Goal: Task Accomplishment & Management: Manage account settings

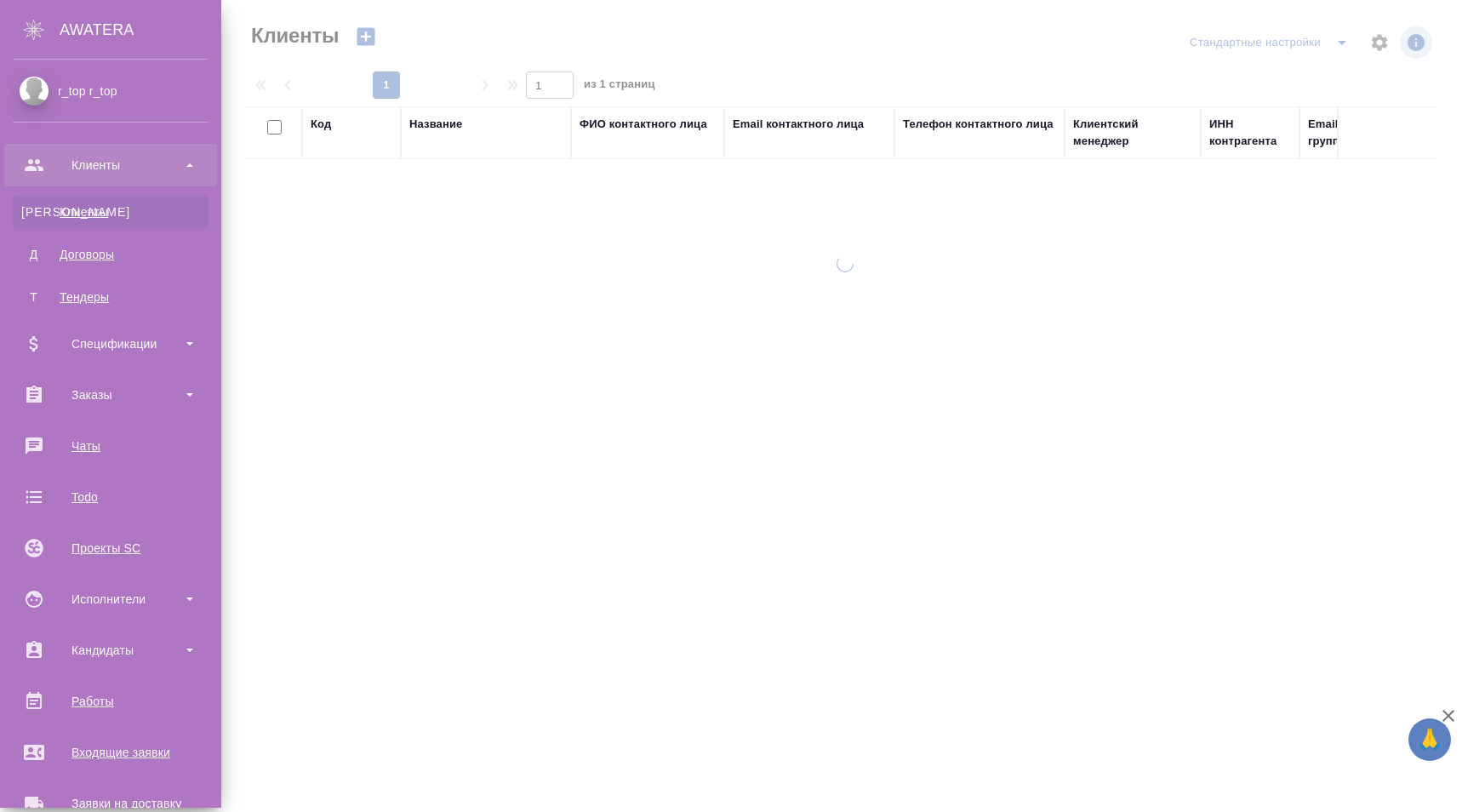
select select "RU"
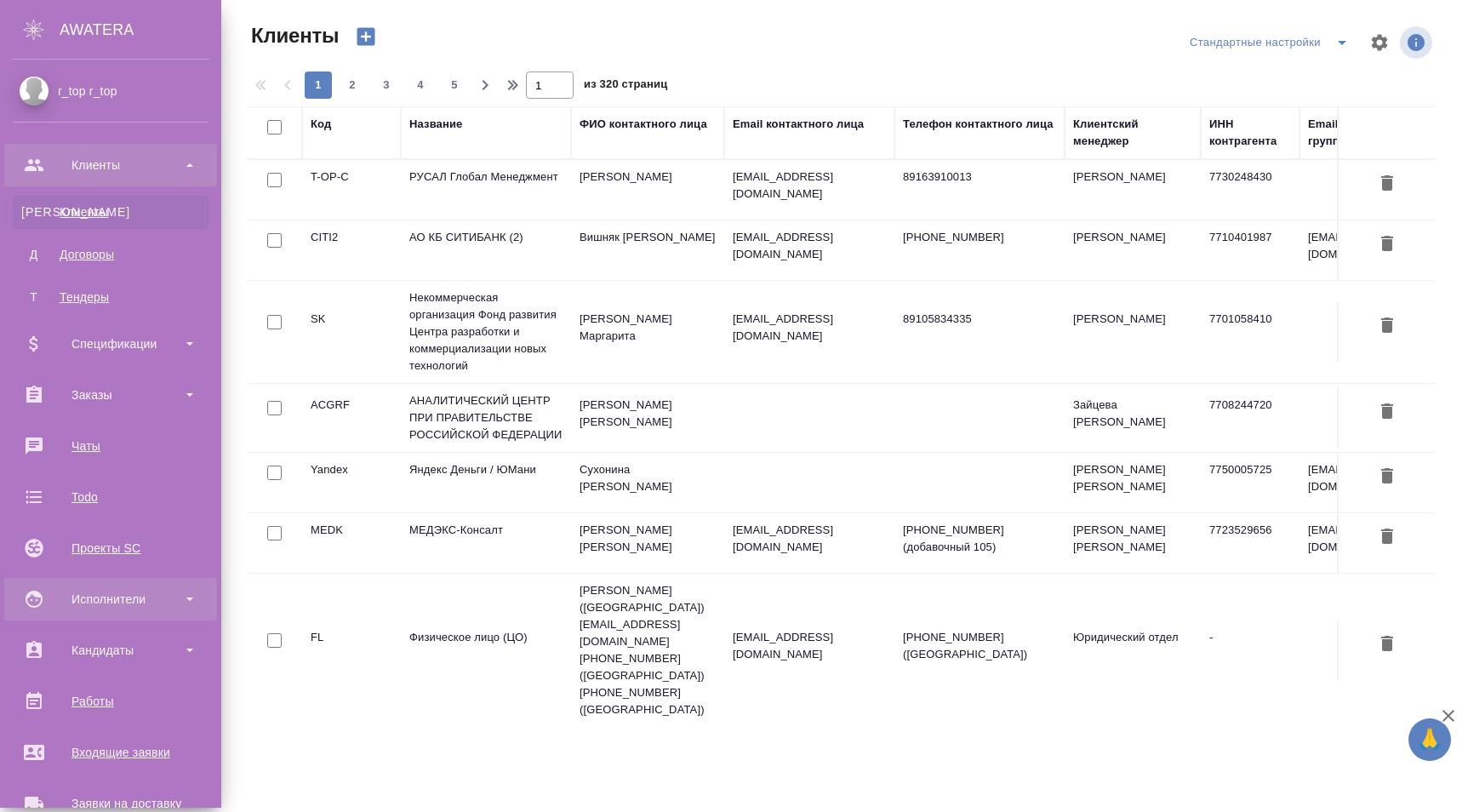
click at [128, 602] on div "Исполнители" at bounding box center [110, 599] width 195 height 26
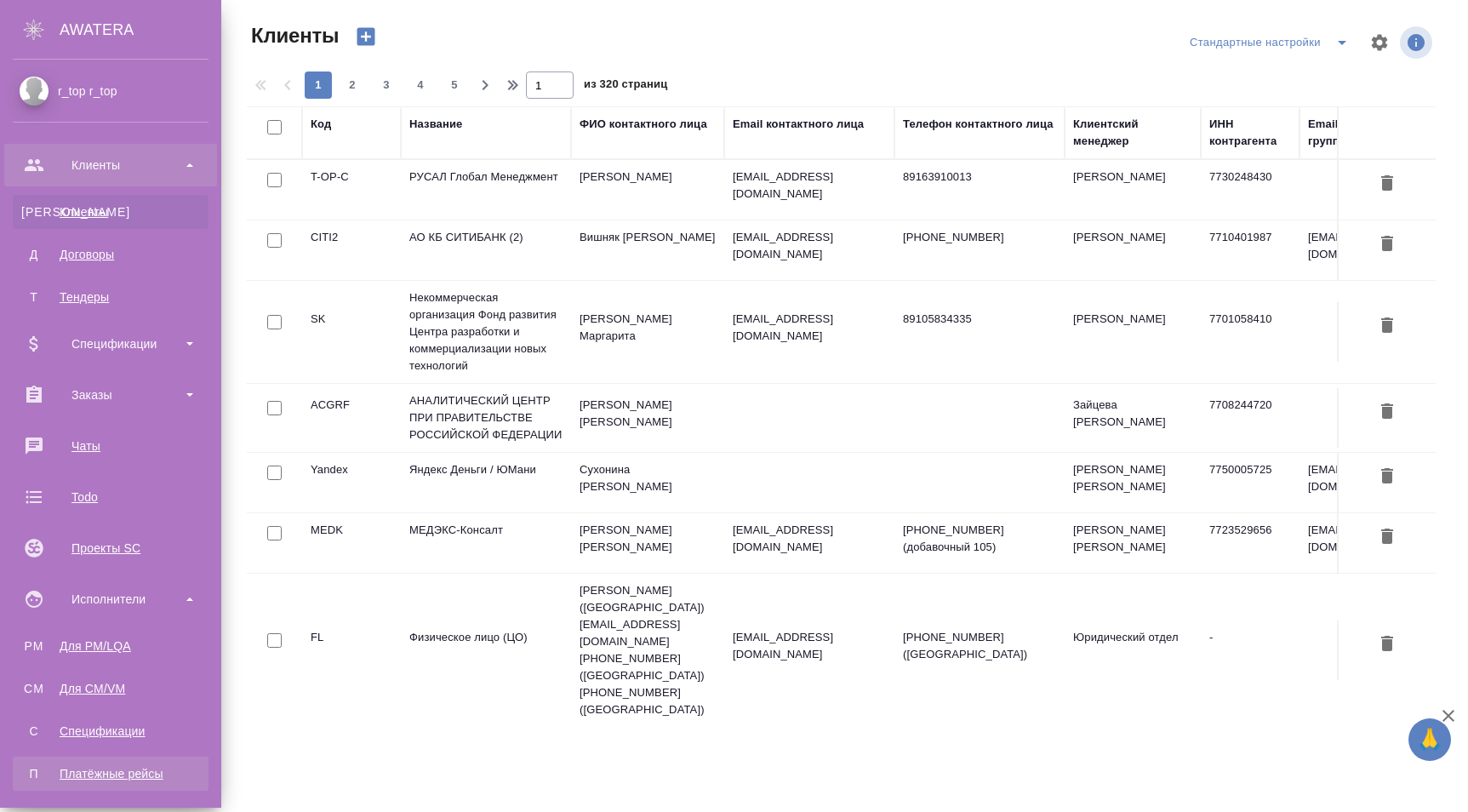
click at [148, 784] on link "П Платёжные рейсы" at bounding box center [110, 774] width 195 height 34
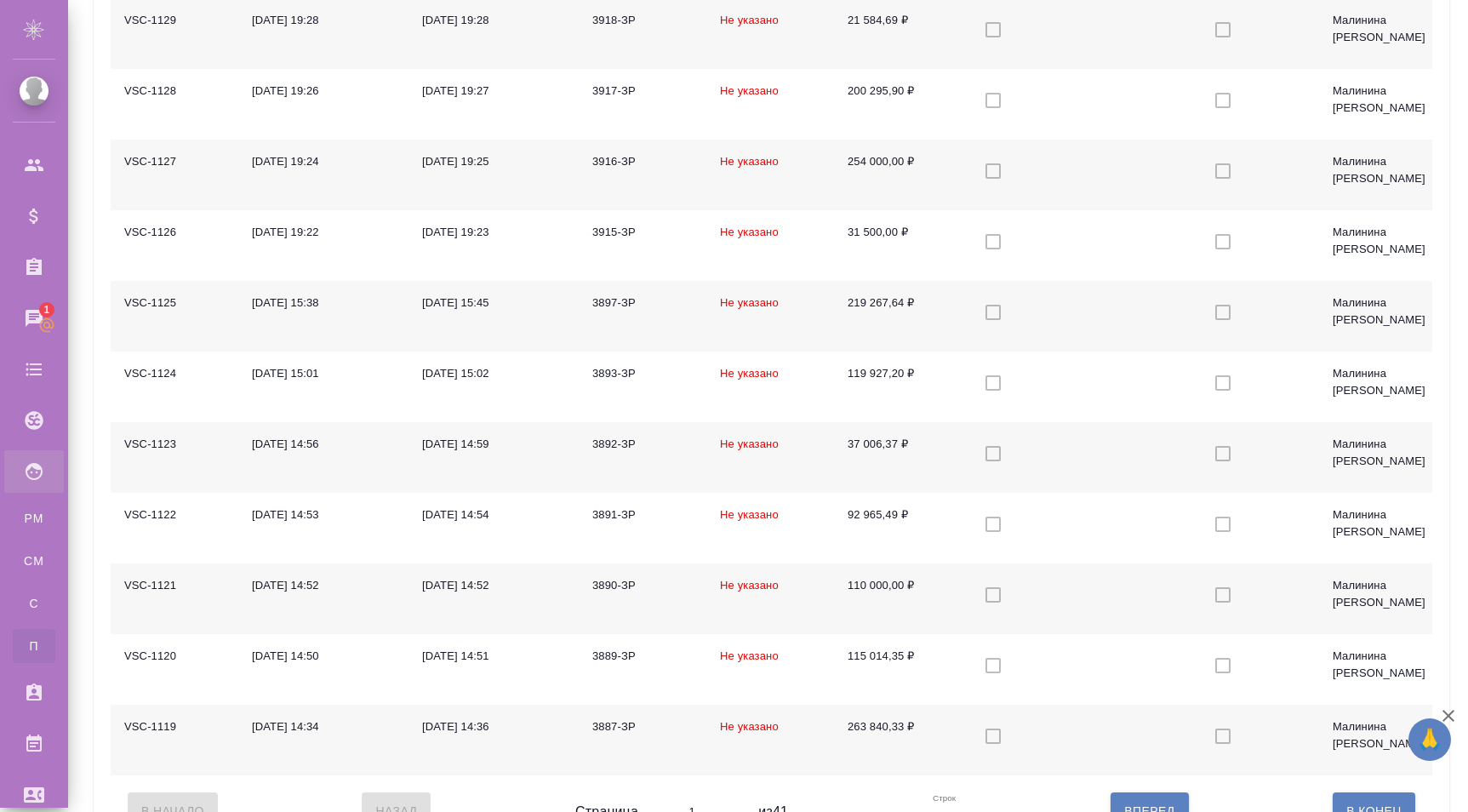
scroll to position [1362, 0]
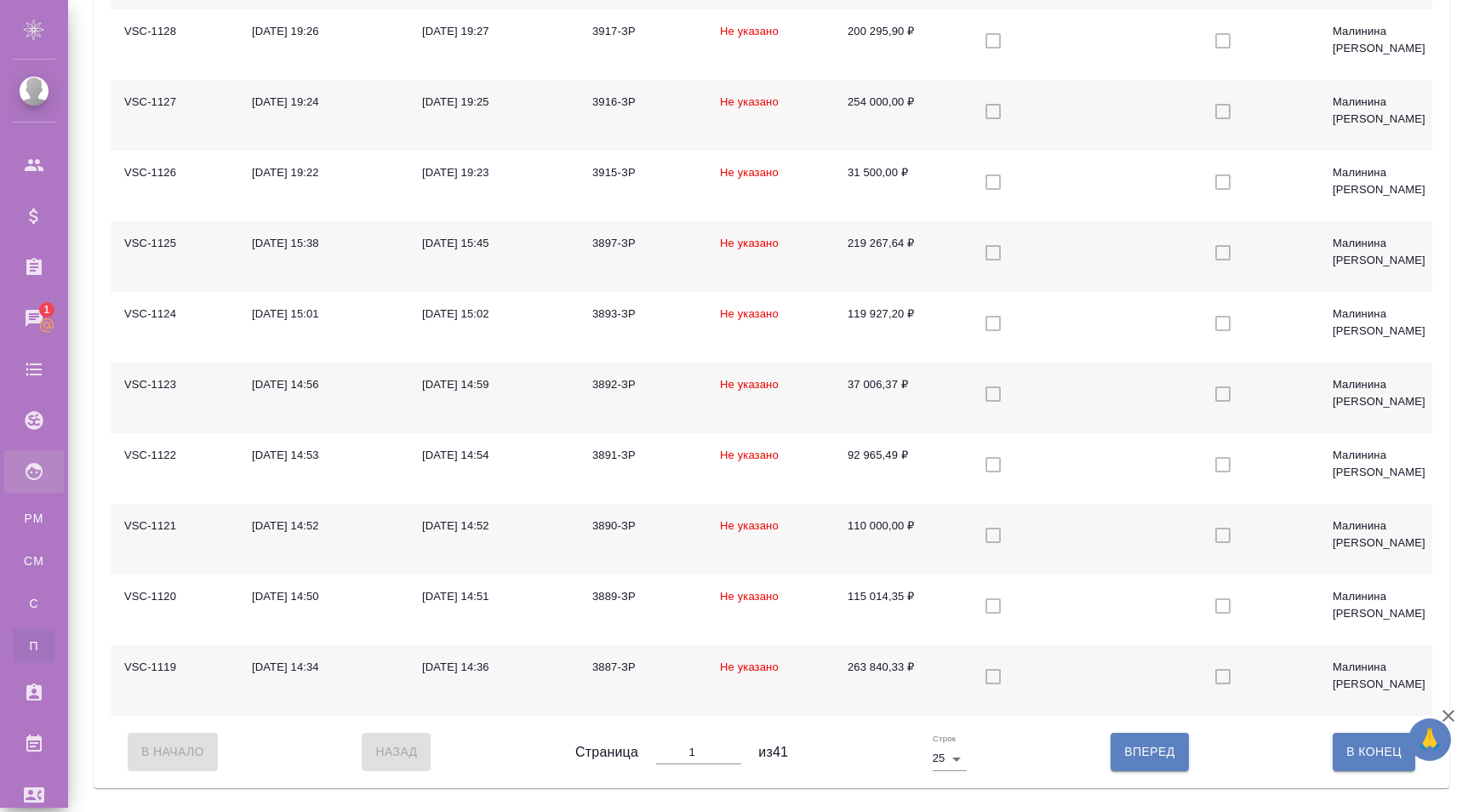
click at [1163, 750] on button "Вперед" at bounding box center [1149, 751] width 78 height 37
type input "2"
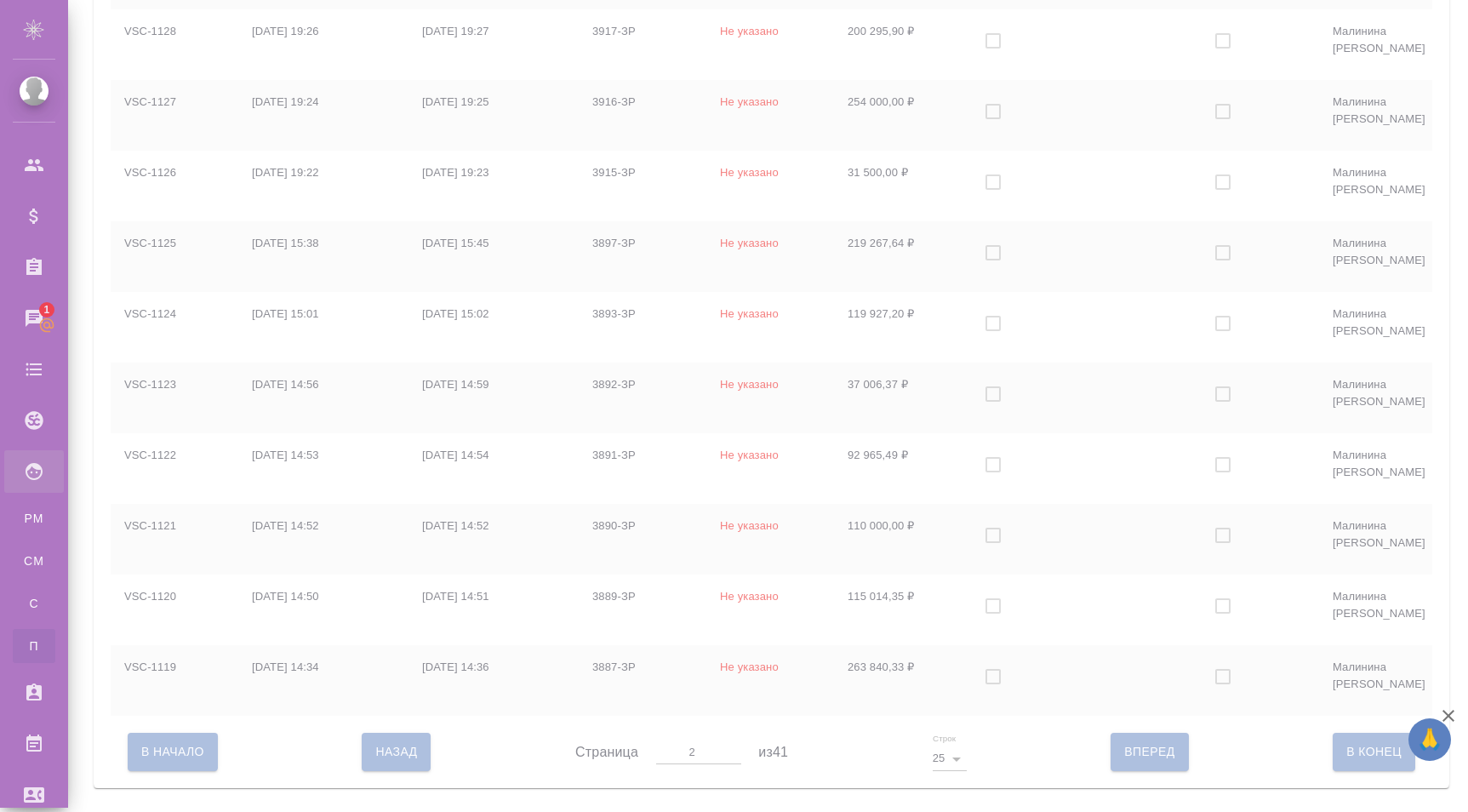
checkbox input "false"
checkbox input "true"
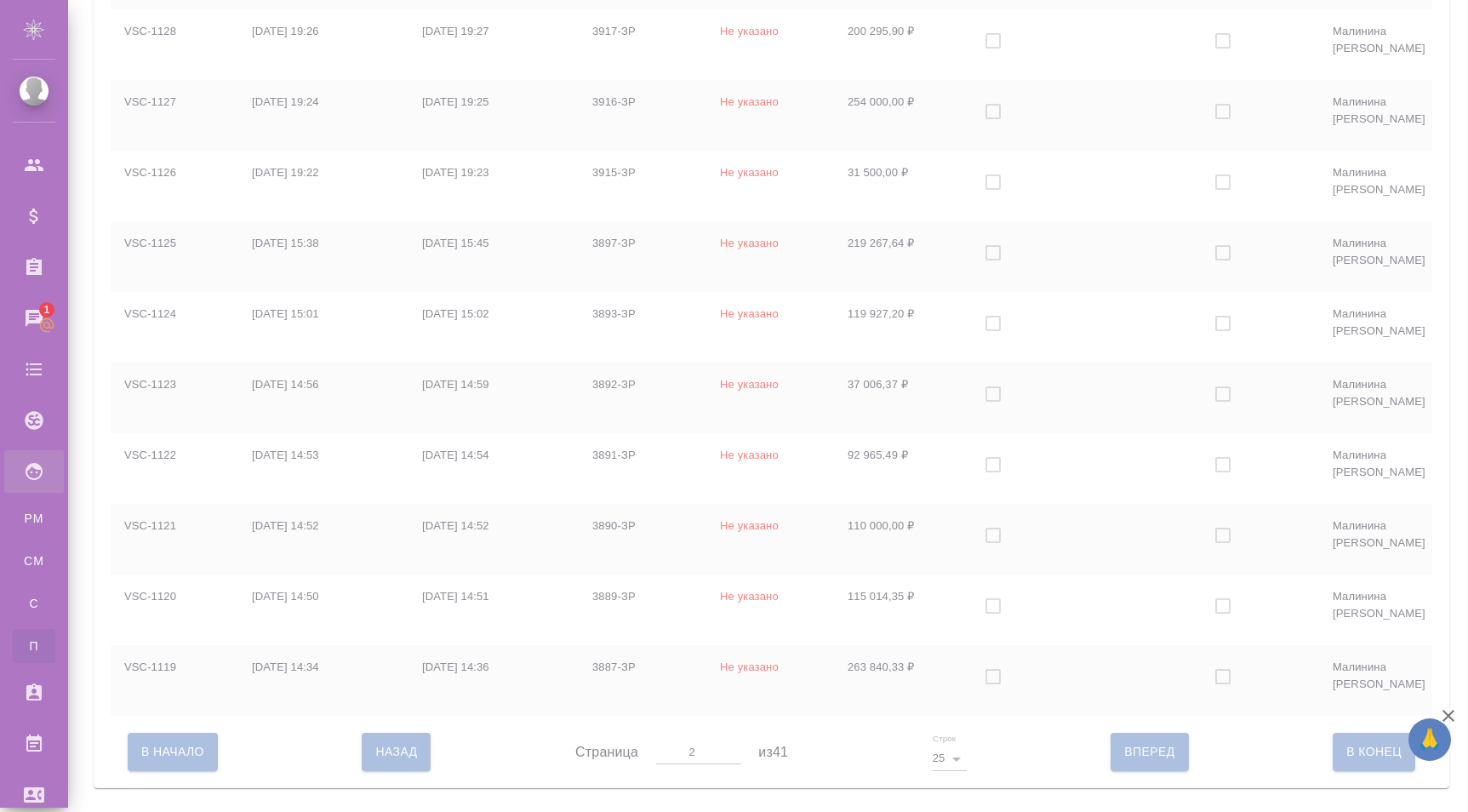
checkbox input "true"
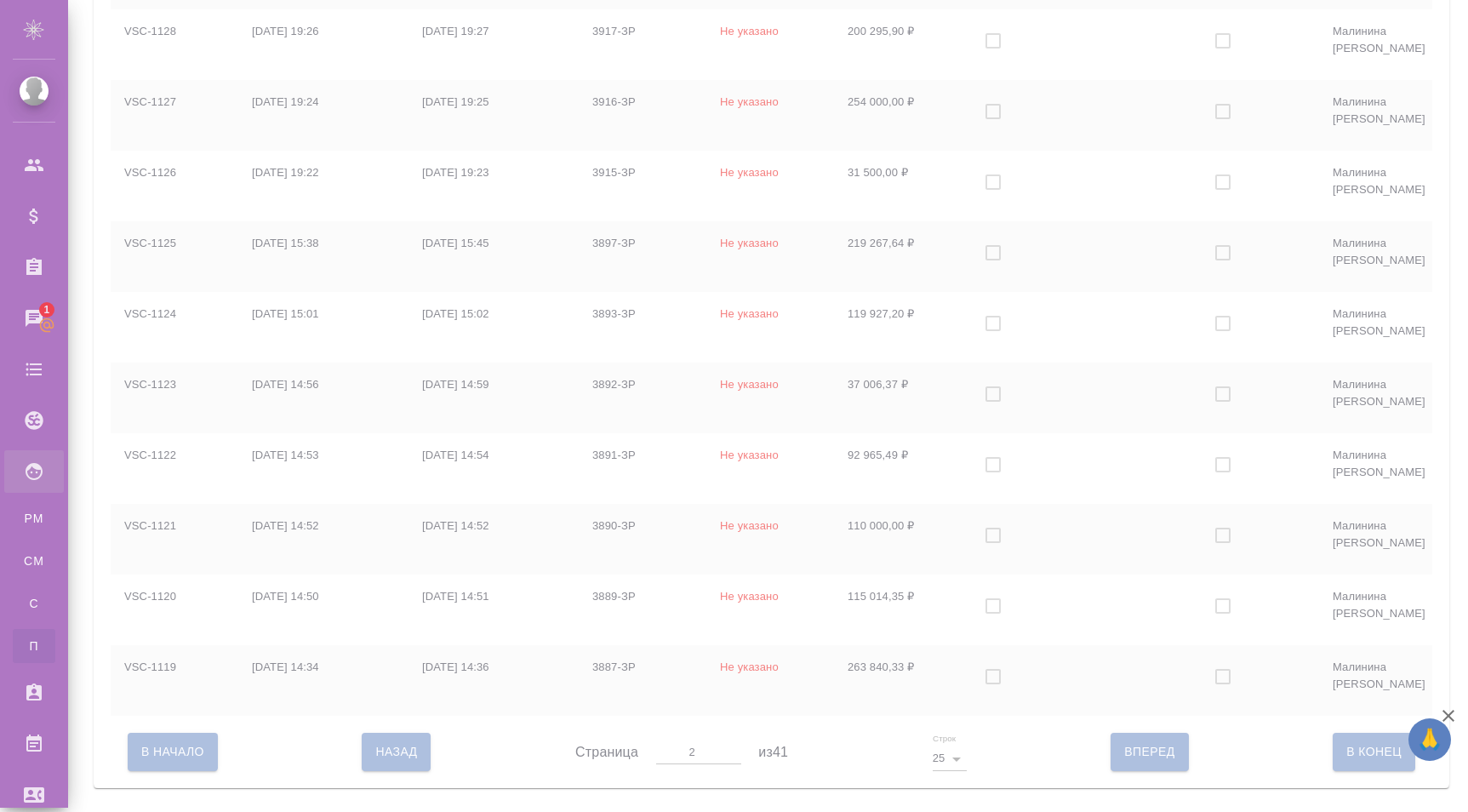
checkbox input "true"
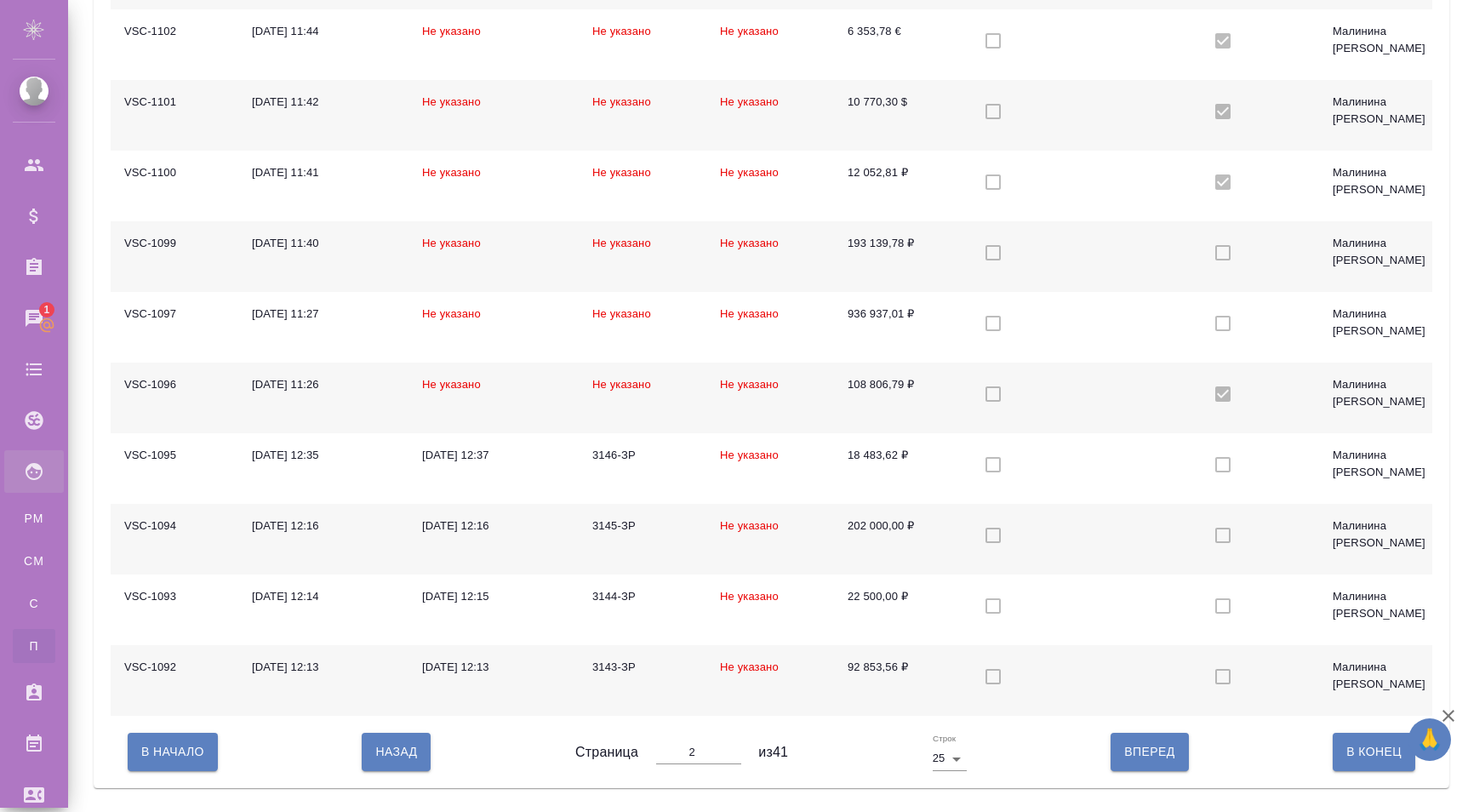
click at [1149, 762] on span "Вперед" at bounding box center [1149, 752] width 50 height 21
type input "3"
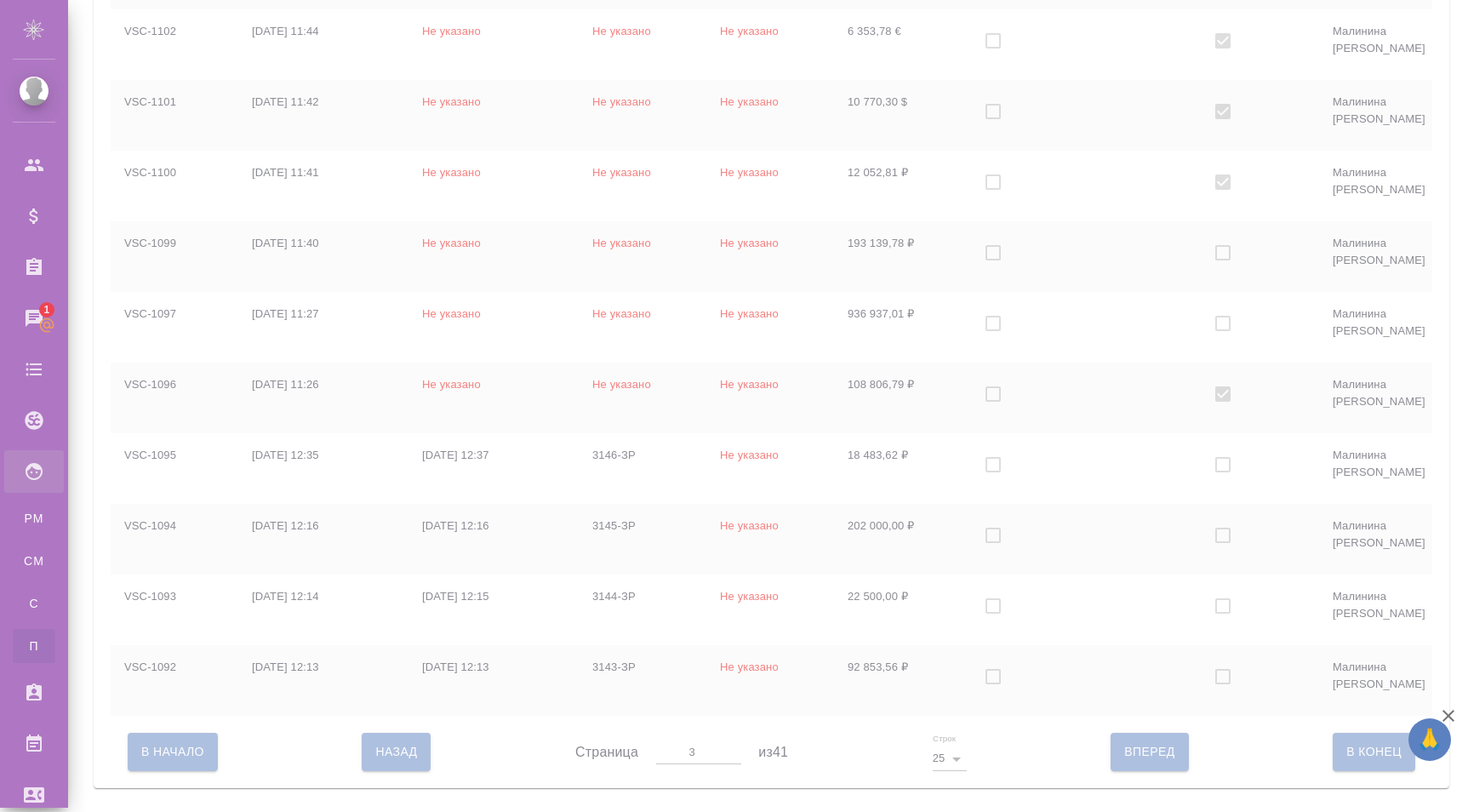
checkbox input "false"
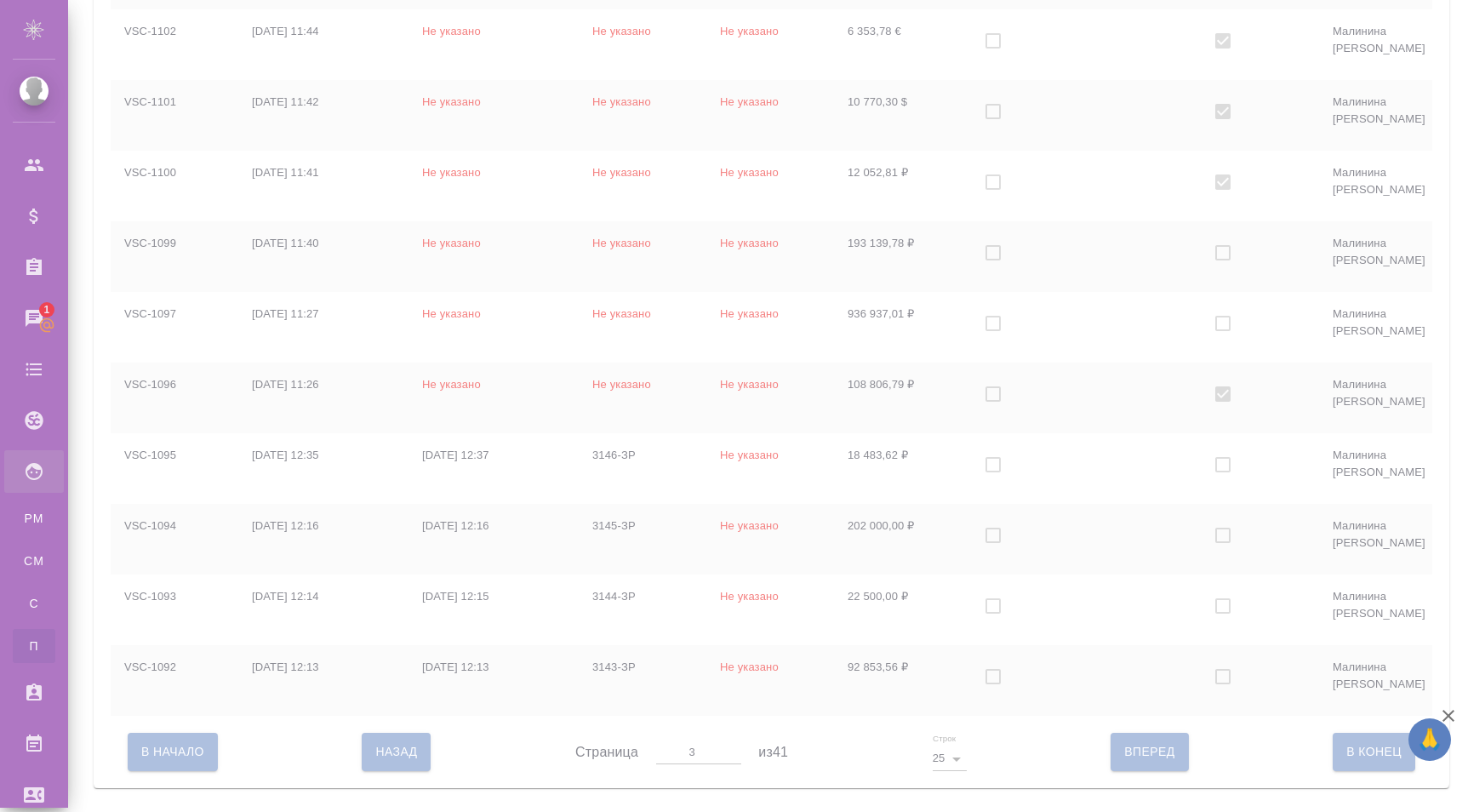
checkbox input "true"
checkbox input "false"
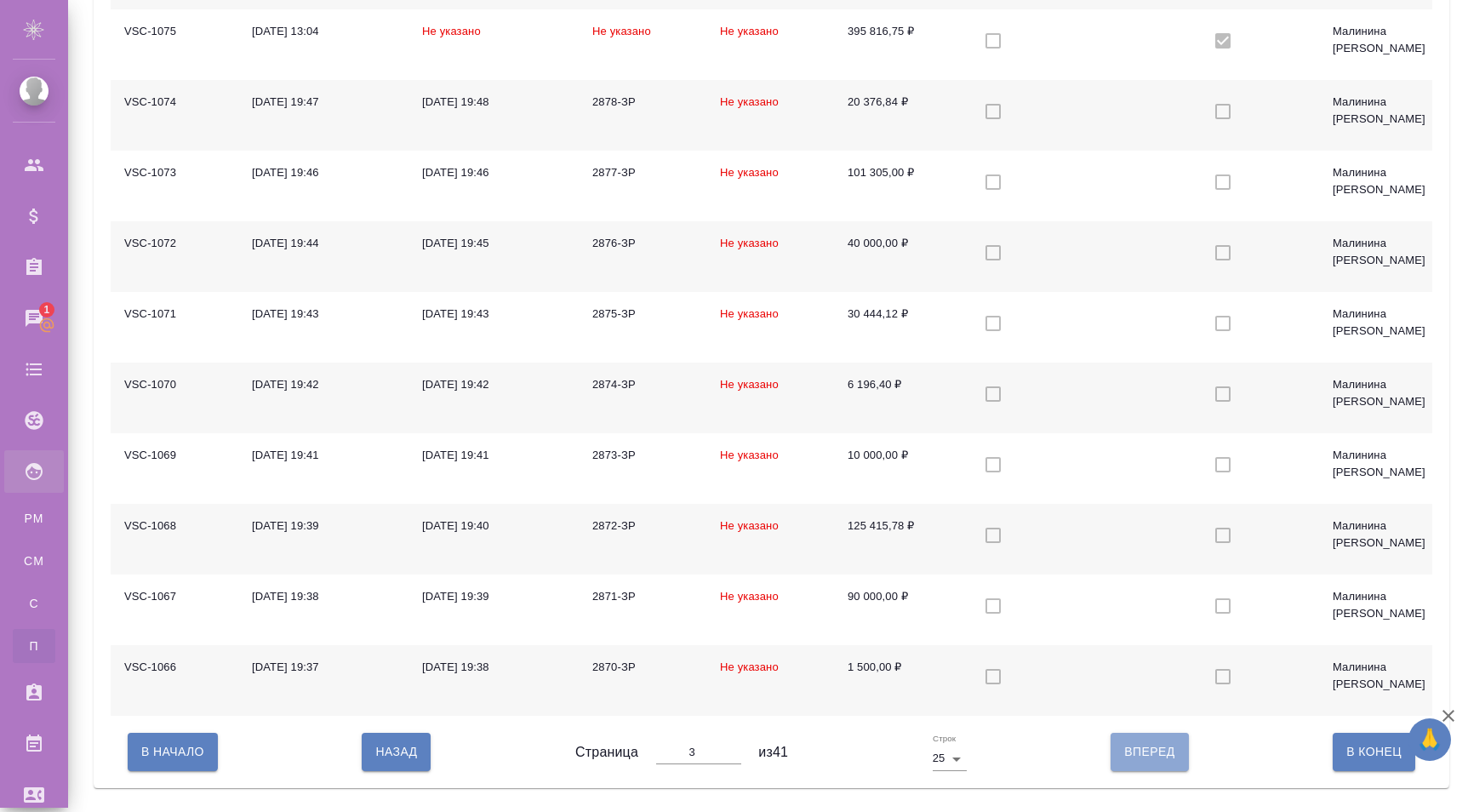
click at [1122, 768] on button "Вперед" at bounding box center [1149, 751] width 78 height 37
type input "4"
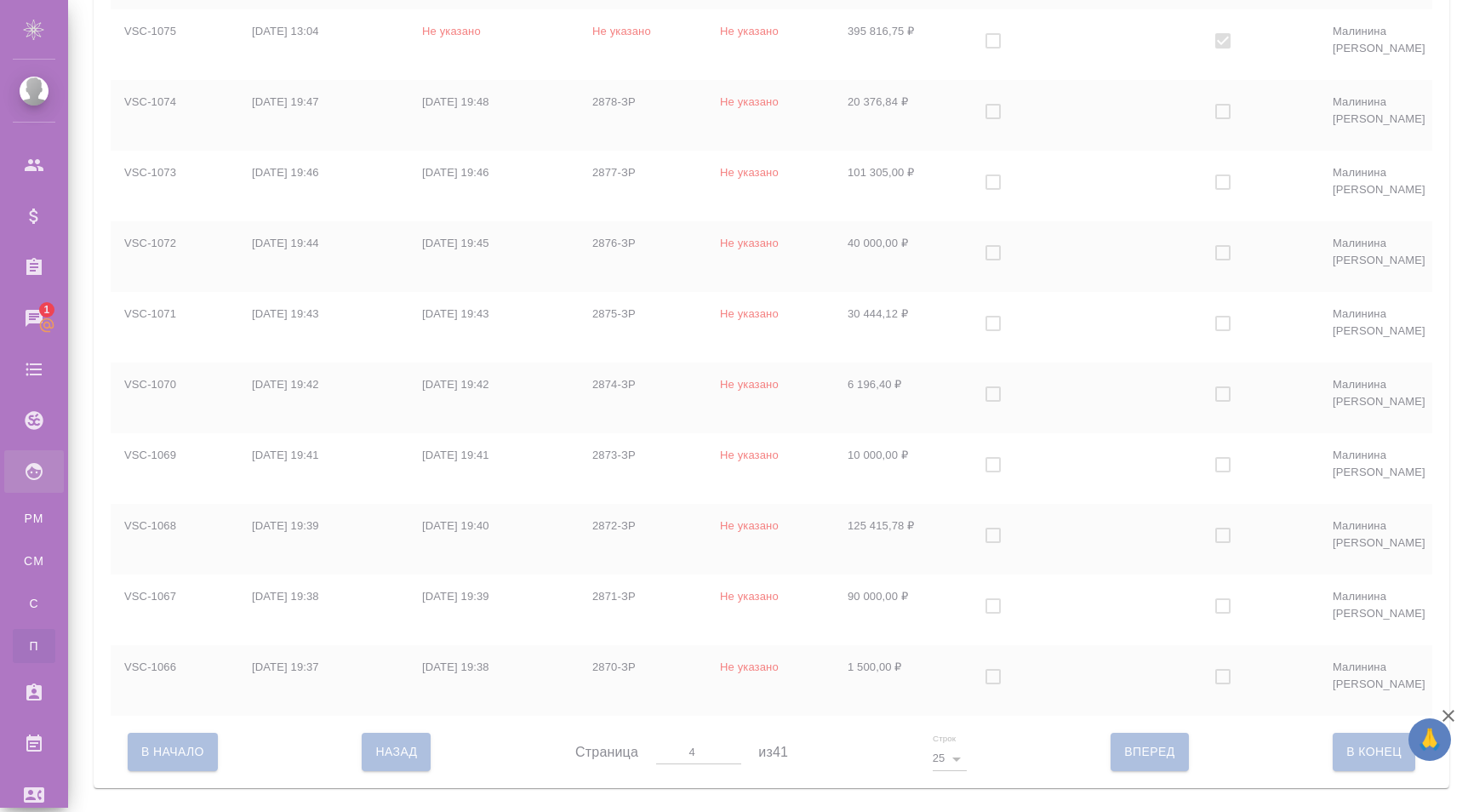
checkbox input "false"
checkbox input "true"
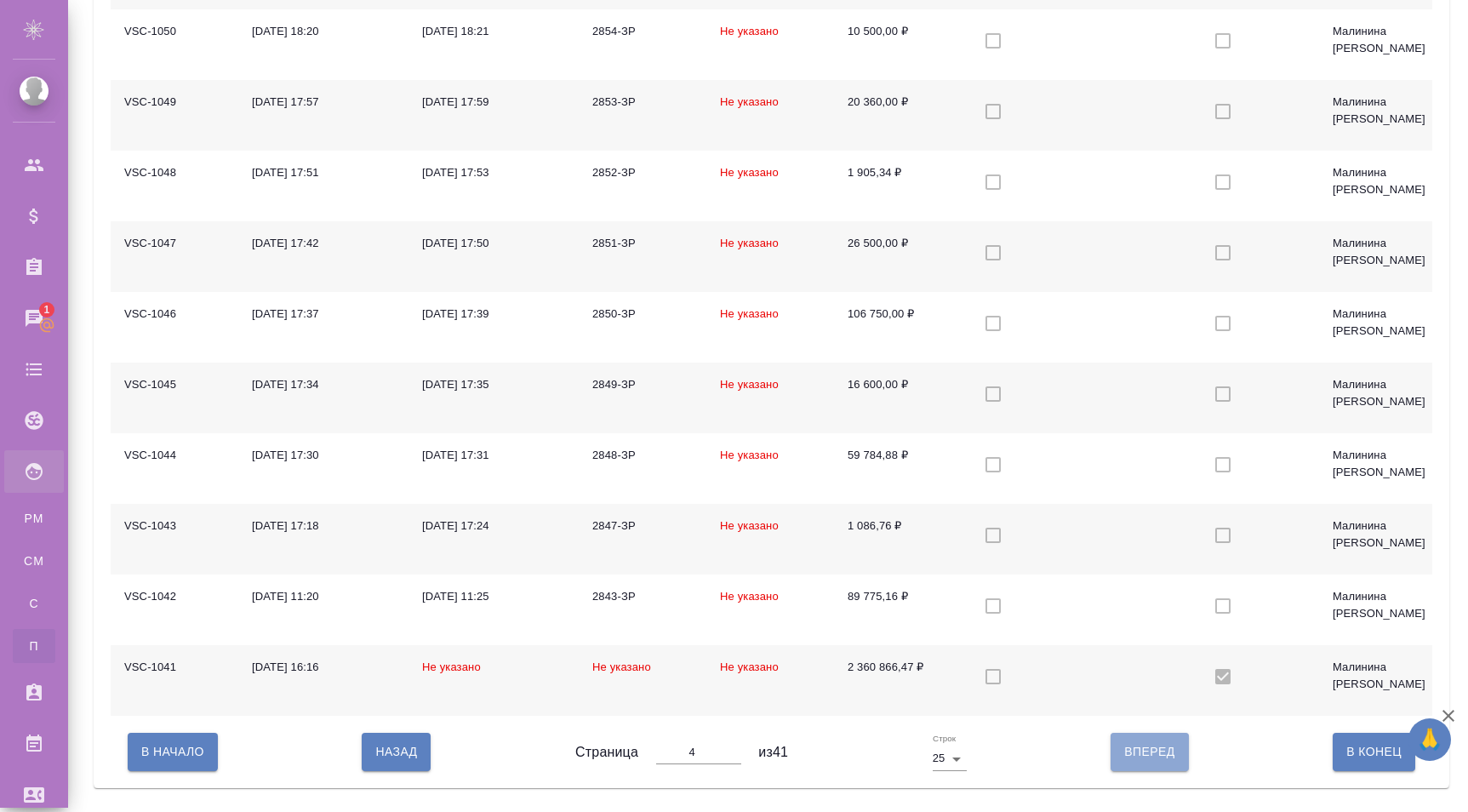
click at [1144, 762] on span "Вперед" at bounding box center [1149, 752] width 50 height 21
type input "5"
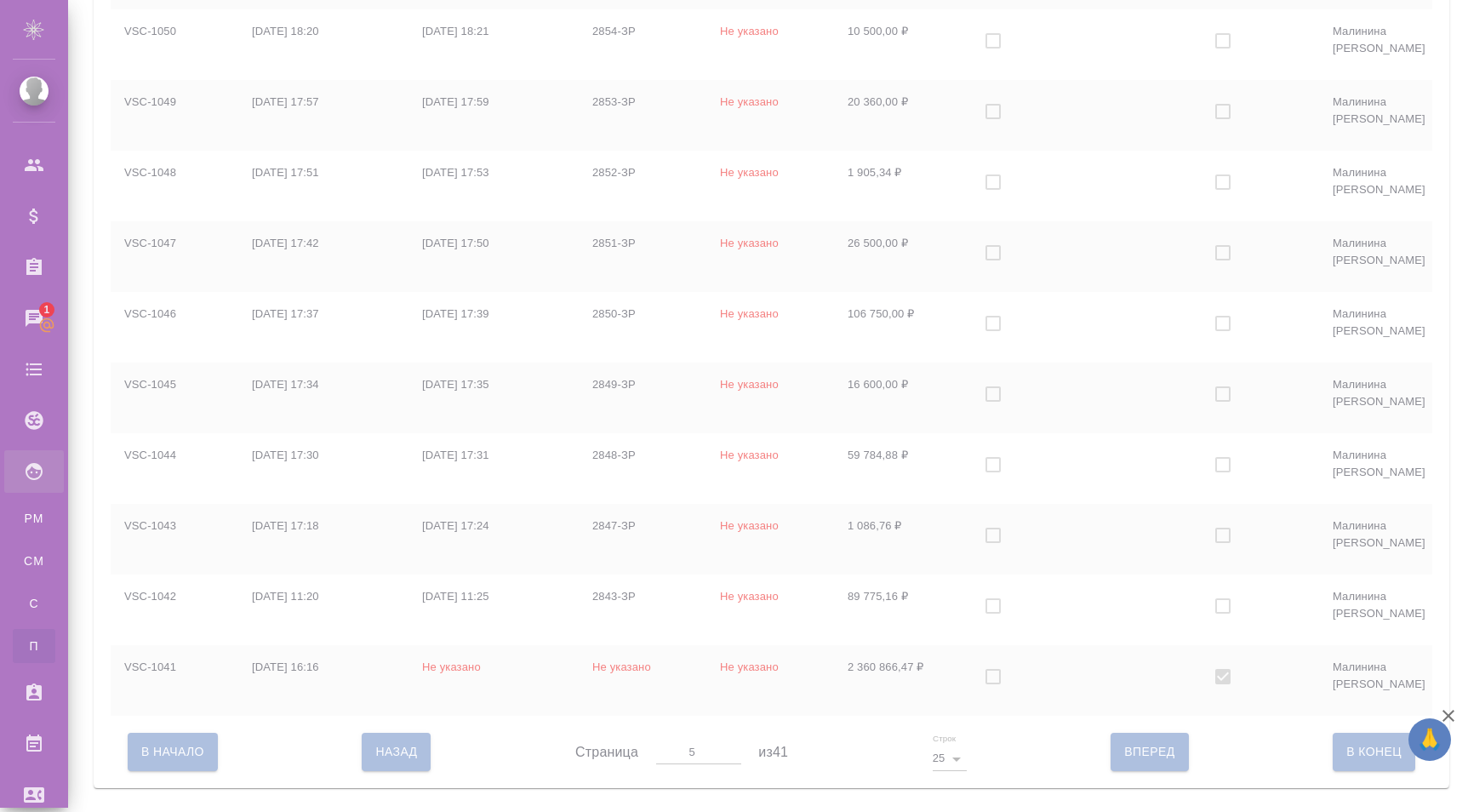
checkbox input "true"
checkbox input "false"
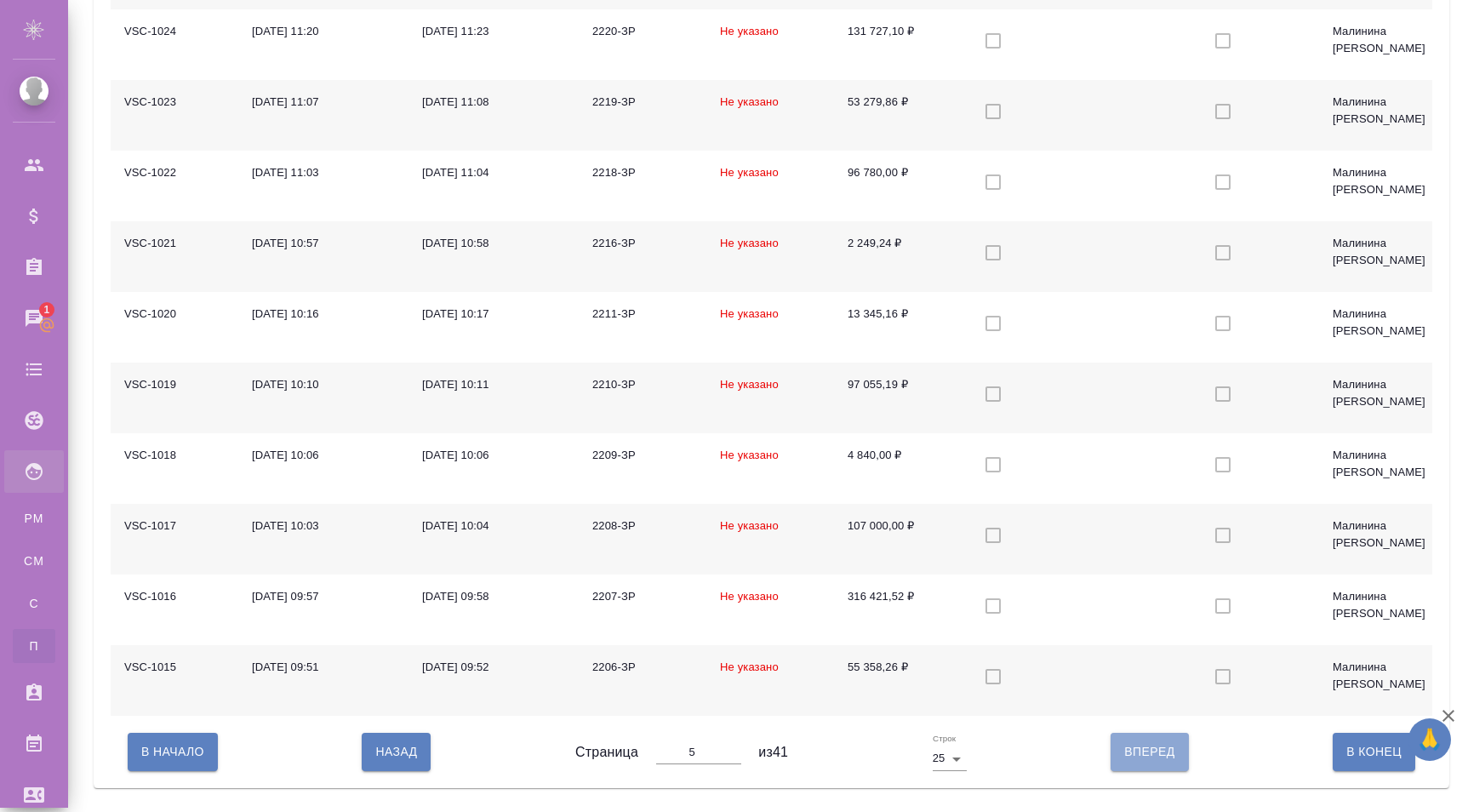
click at [1137, 762] on span "Вперед" at bounding box center [1149, 752] width 50 height 21
type input "6"
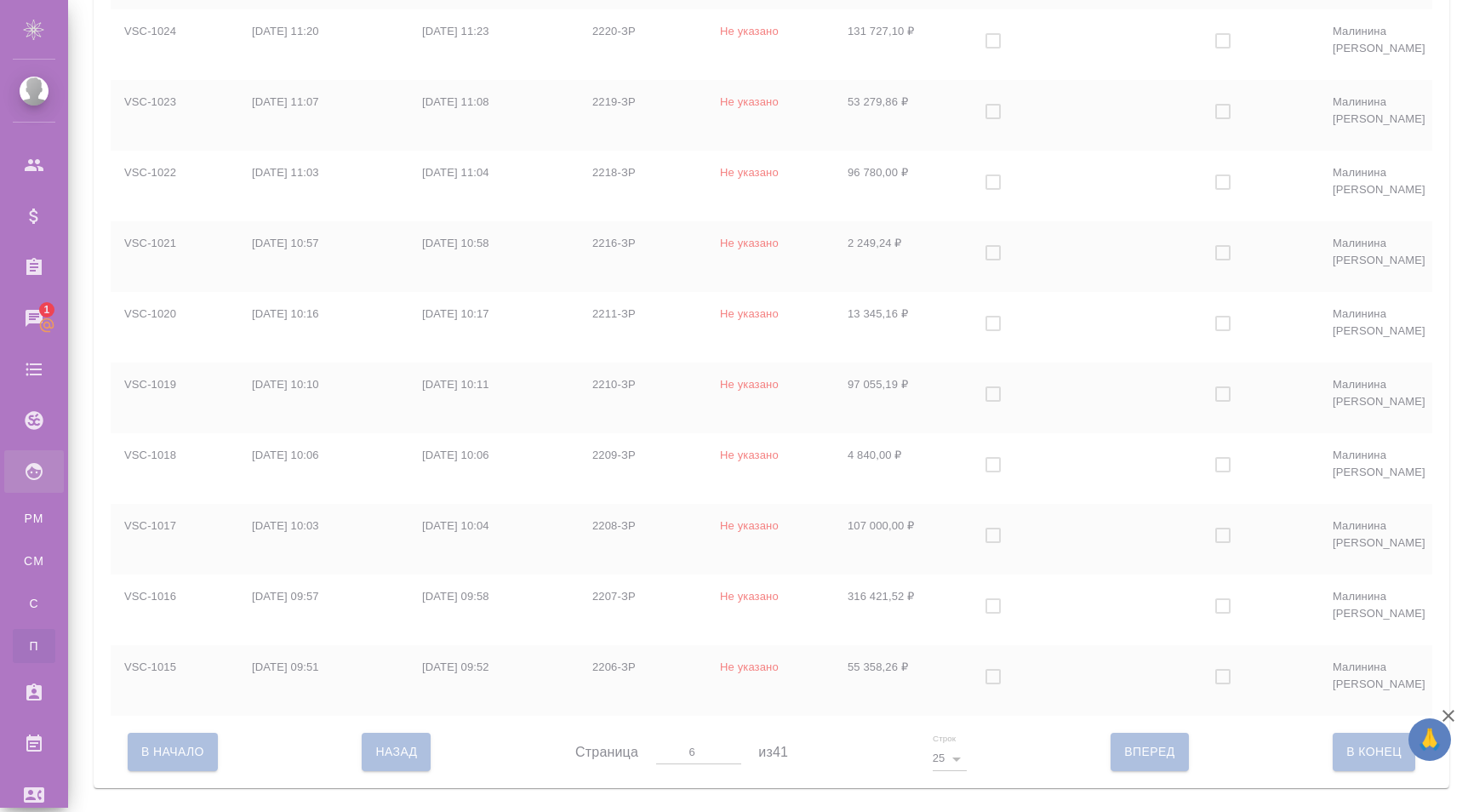
checkbox input "false"
checkbox input "true"
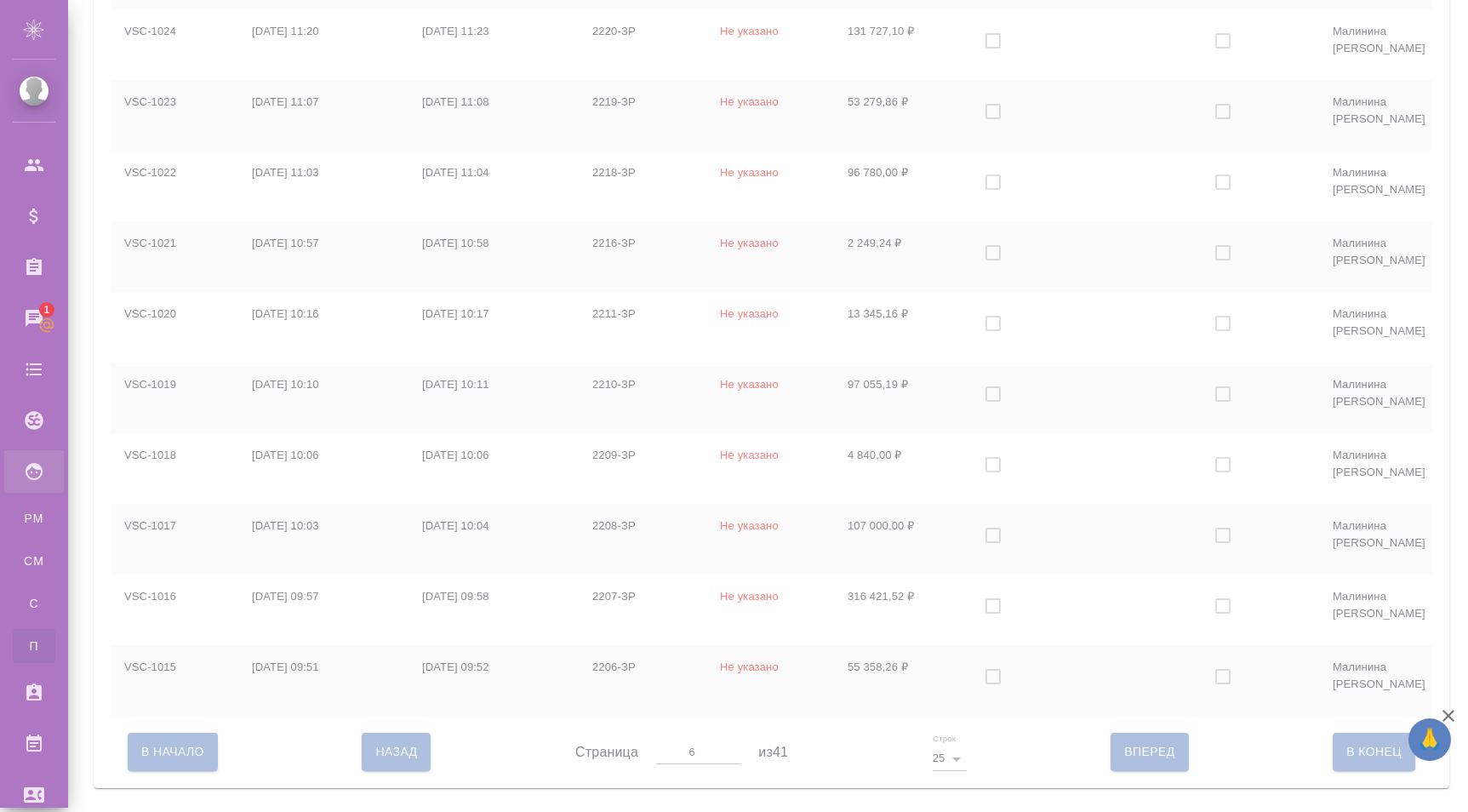
checkbox input "true"
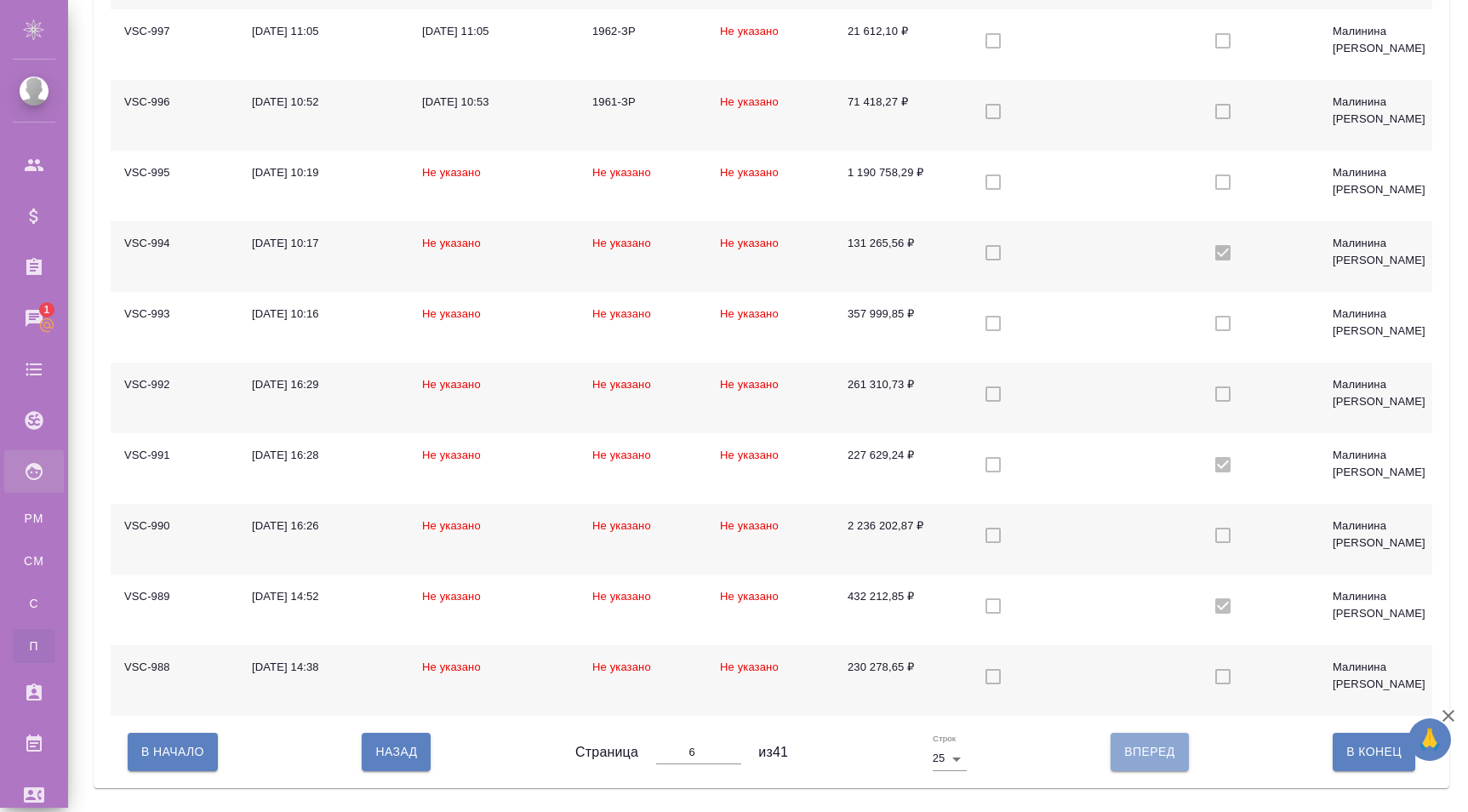
click at [1175, 755] on button "Вперед" at bounding box center [1149, 751] width 78 height 37
type input "7"
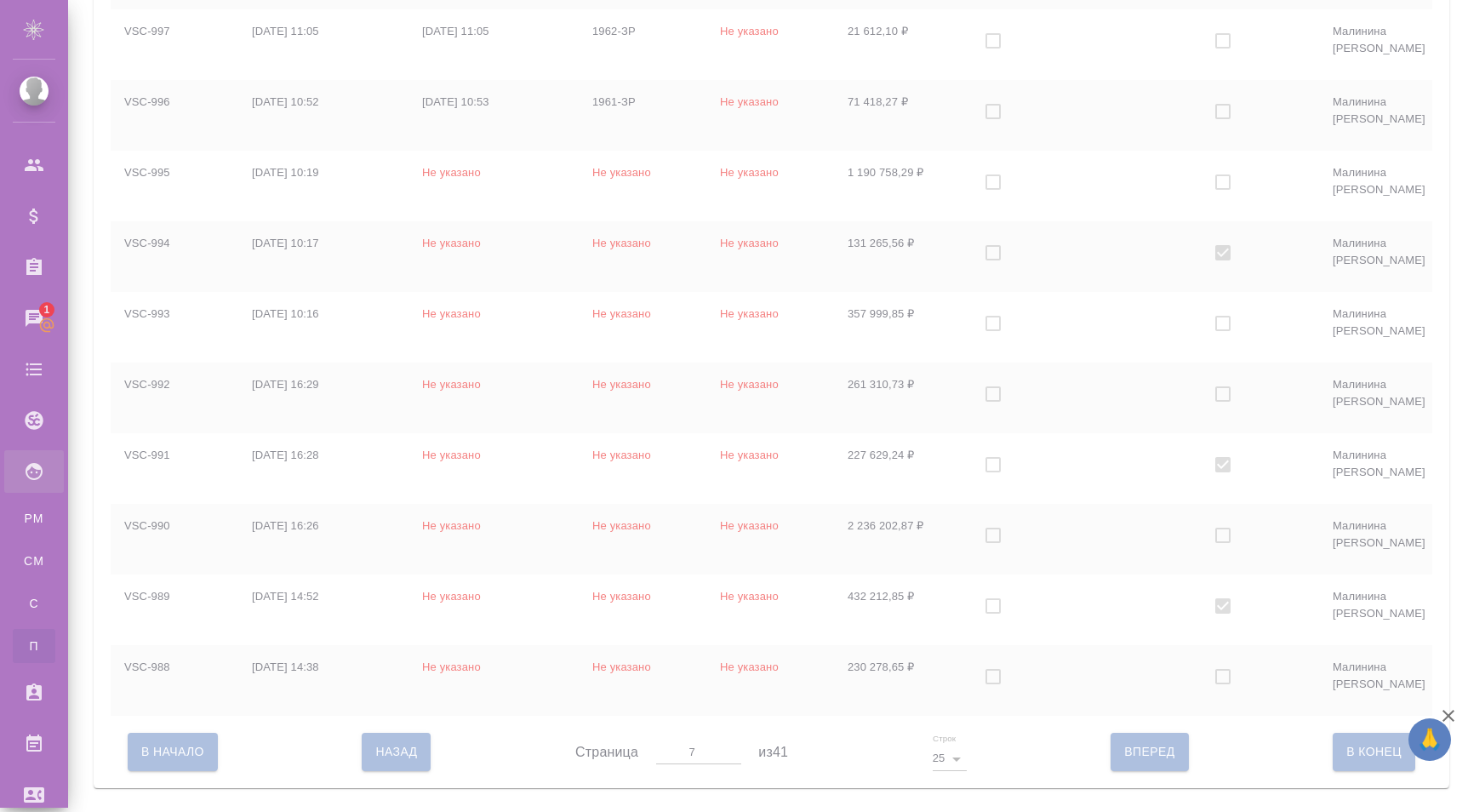
checkbox input "true"
checkbox input "false"
checkbox input "true"
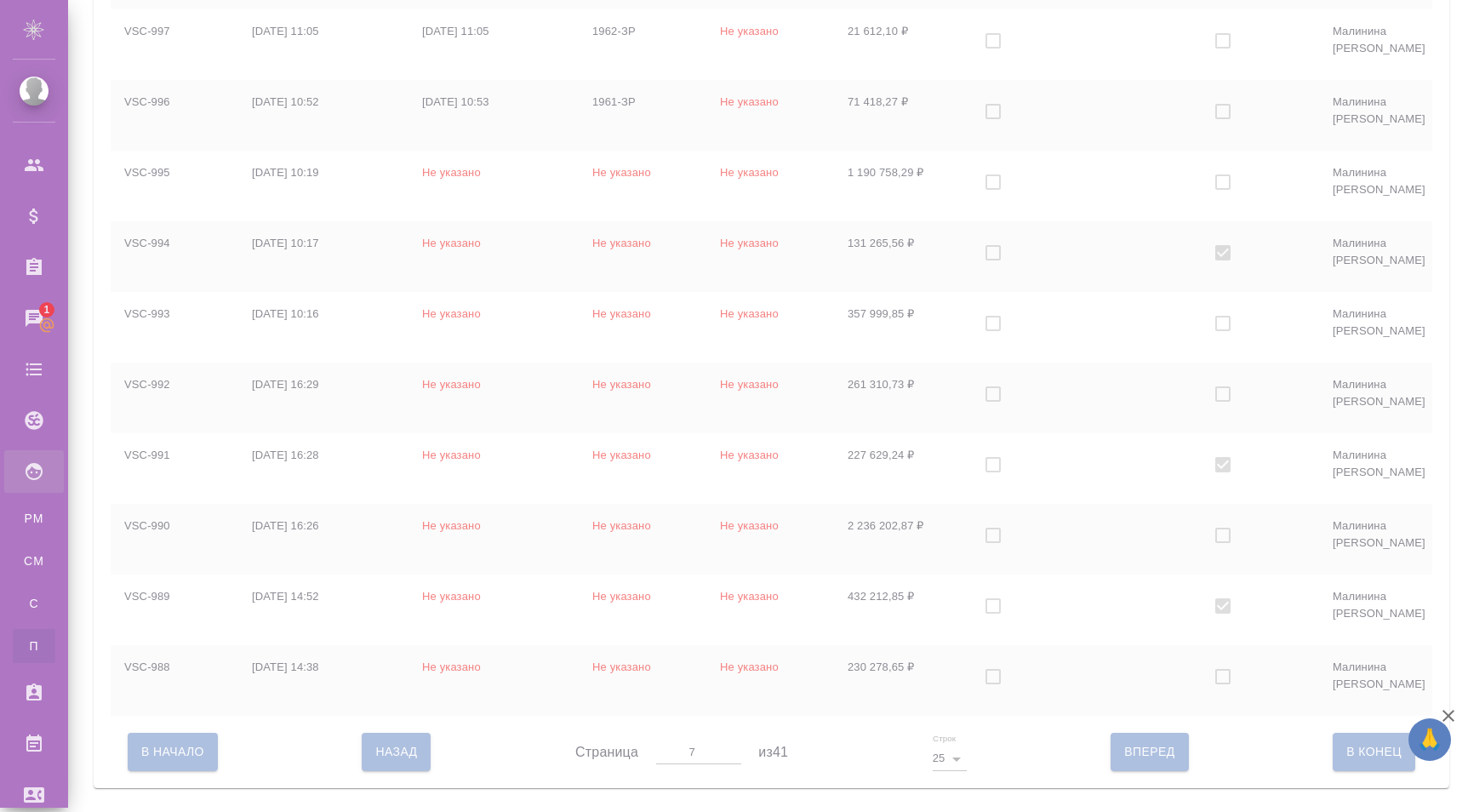
checkbox input "false"
checkbox input "true"
checkbox input "false"
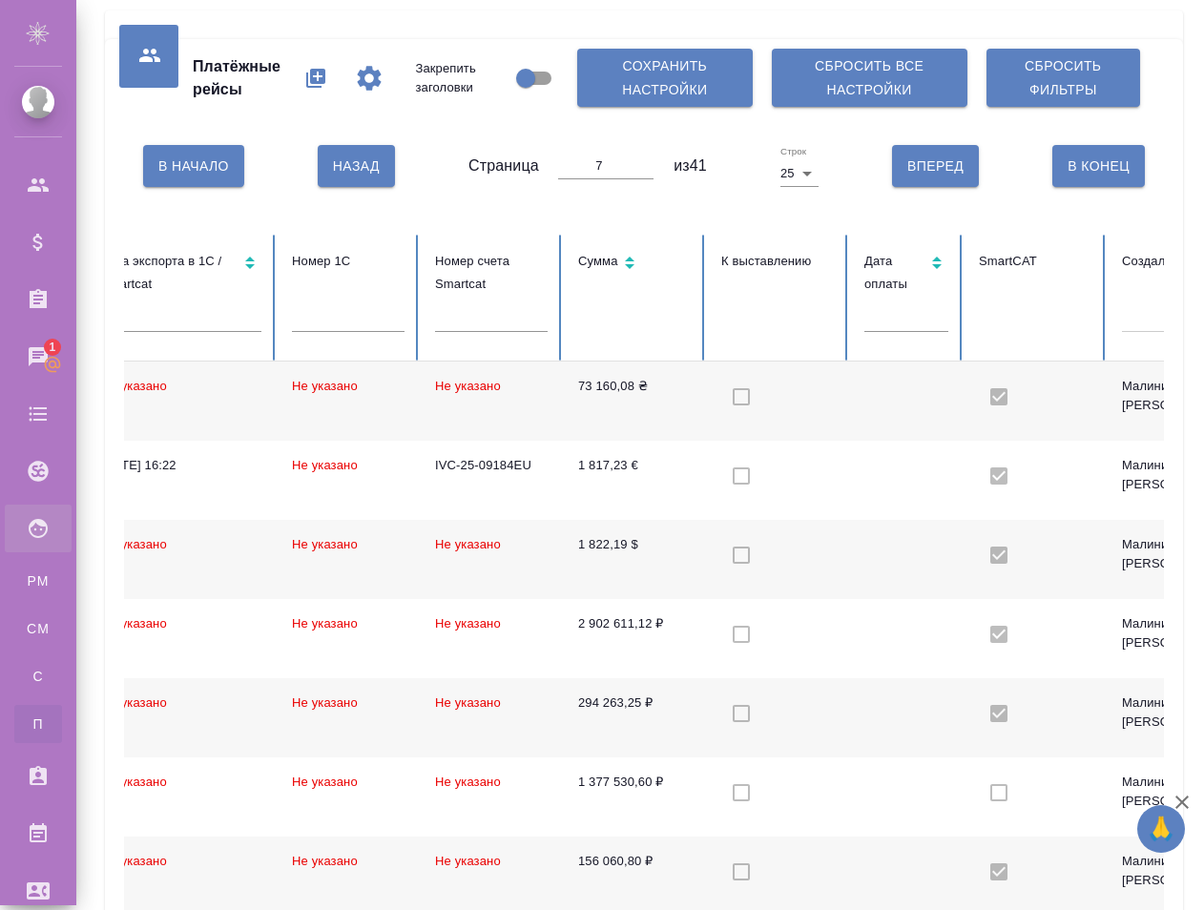
scroll to position [0, 351]
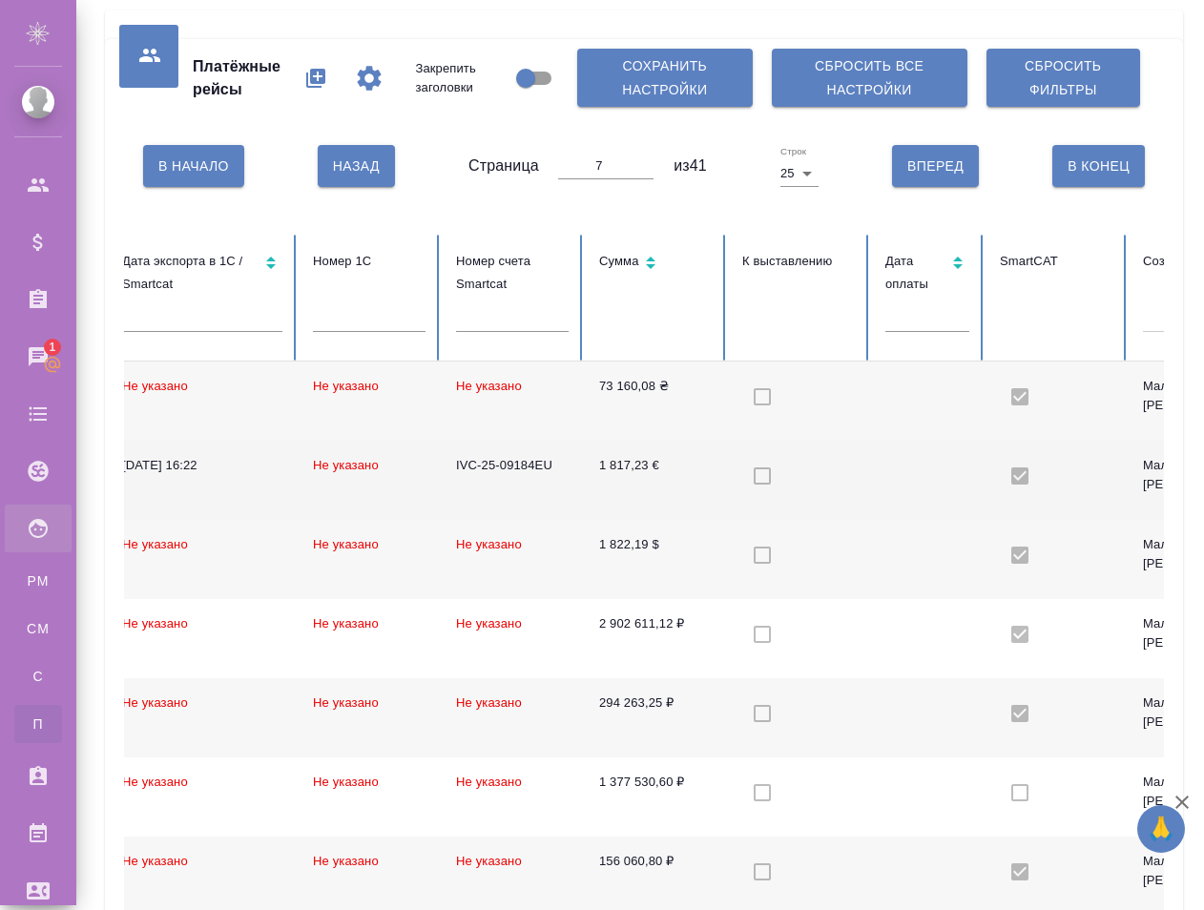
click at [596, 493] on td "1 817,23 €" at bounding box center [655, 480] width 143 height 79
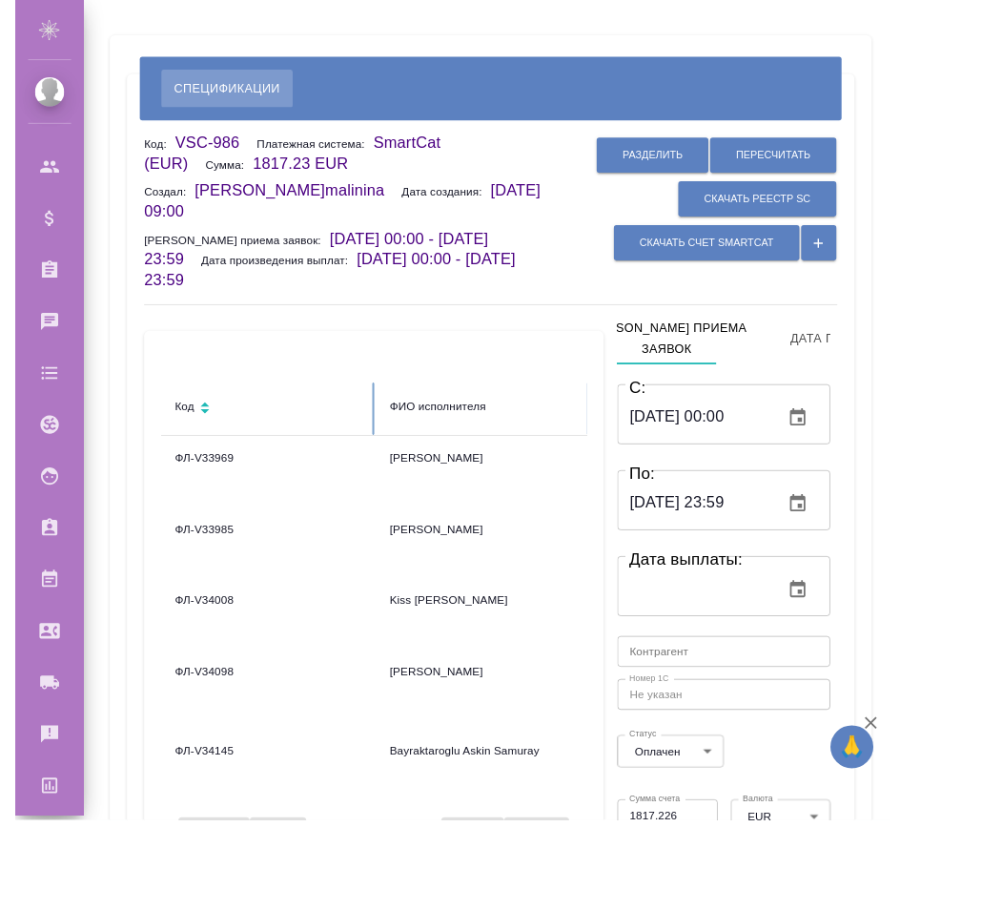
scroll to position [0, 72]
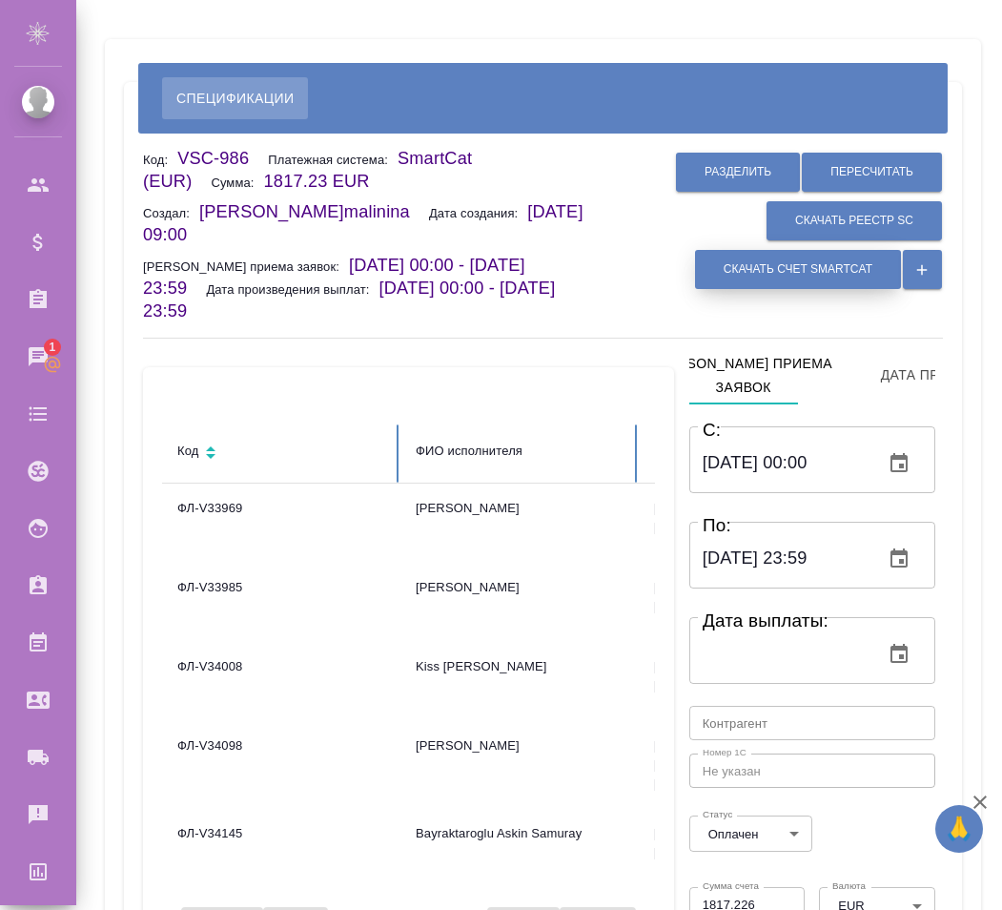
click at [515, 270] on span "Скачать счет Smartcat" at bounding box center [798, 269] width 149 height 16
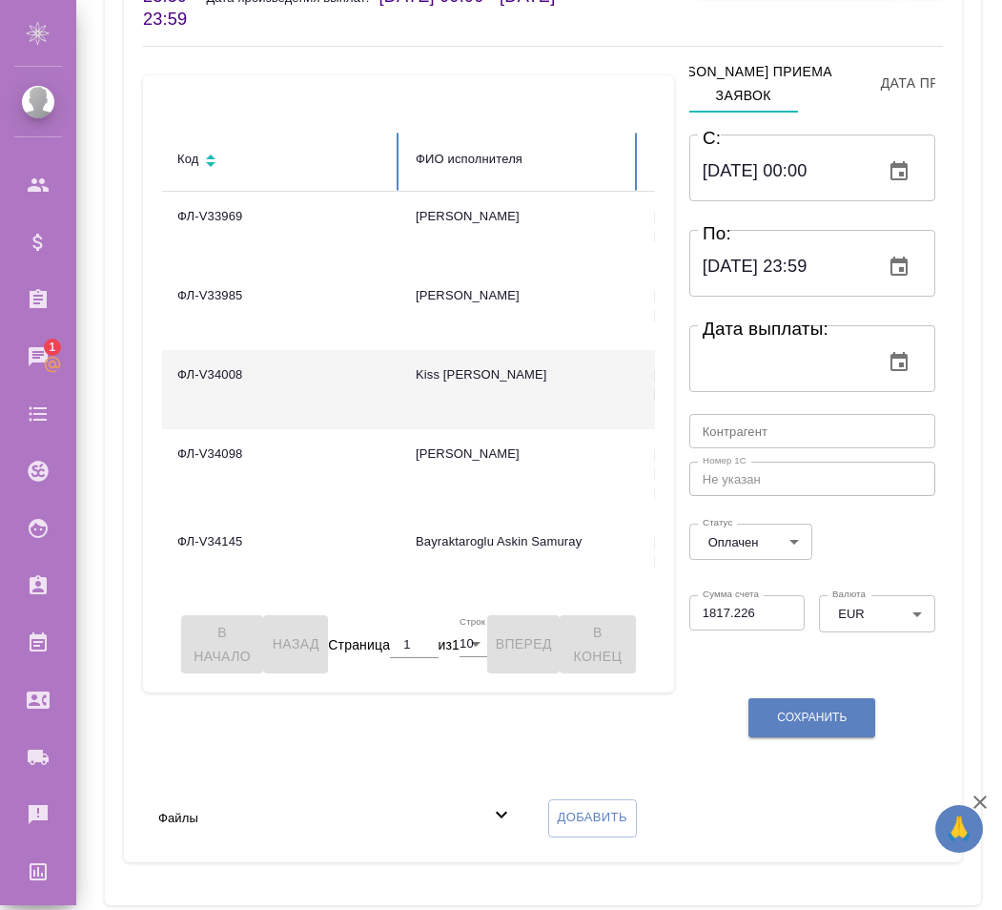
scroll to position [314, 0]
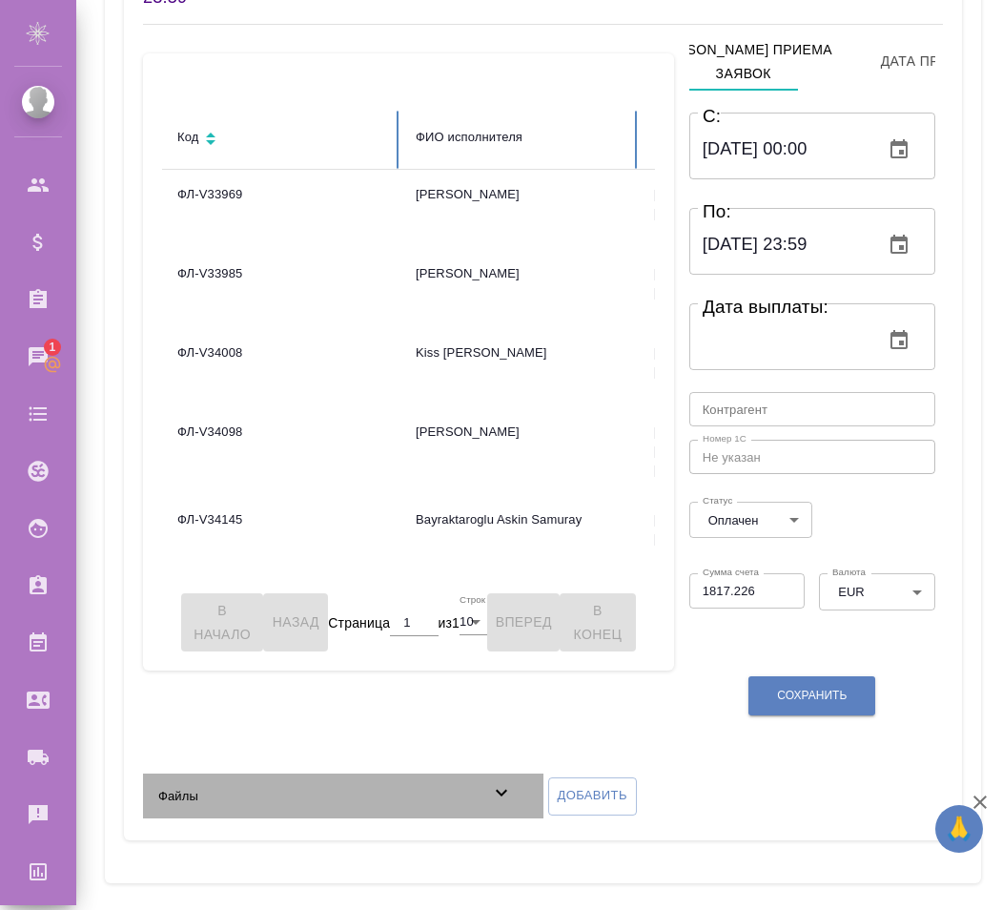
click at [497, 782] on icon at bounding box center [501, 792] width 23 height 23
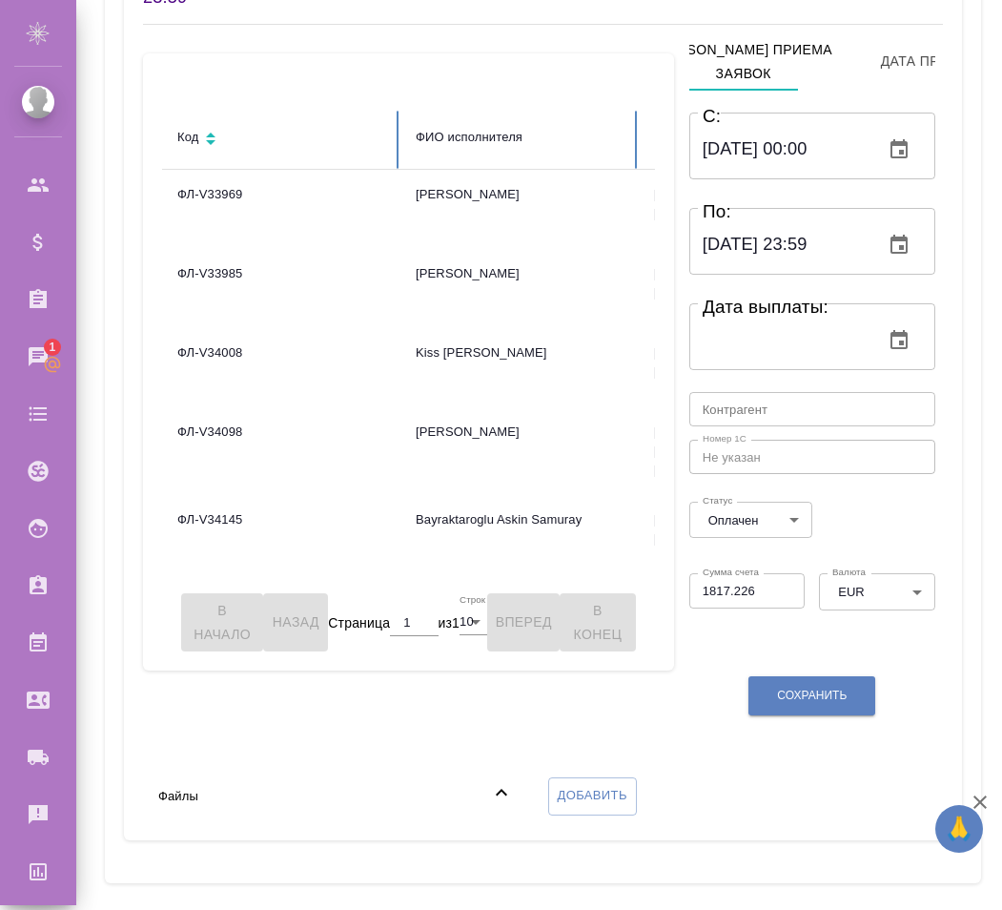
click at [497, 781] on icon at bounding box center [501, 792] width 23 height 23
click at [515, 787] on span "Добавить" at bounding box center [593, 796] width 70 height 22
click at [0, 0] on input "Добавить" at bounding box center [0, 0] width 0 height 0
click at [515, 789] on span "Добавить" at bounding box center [593, 796] width 70 height 22
click at [0, 0] on input "Добавить" at bounding box center [0, 0] width 0 height 0
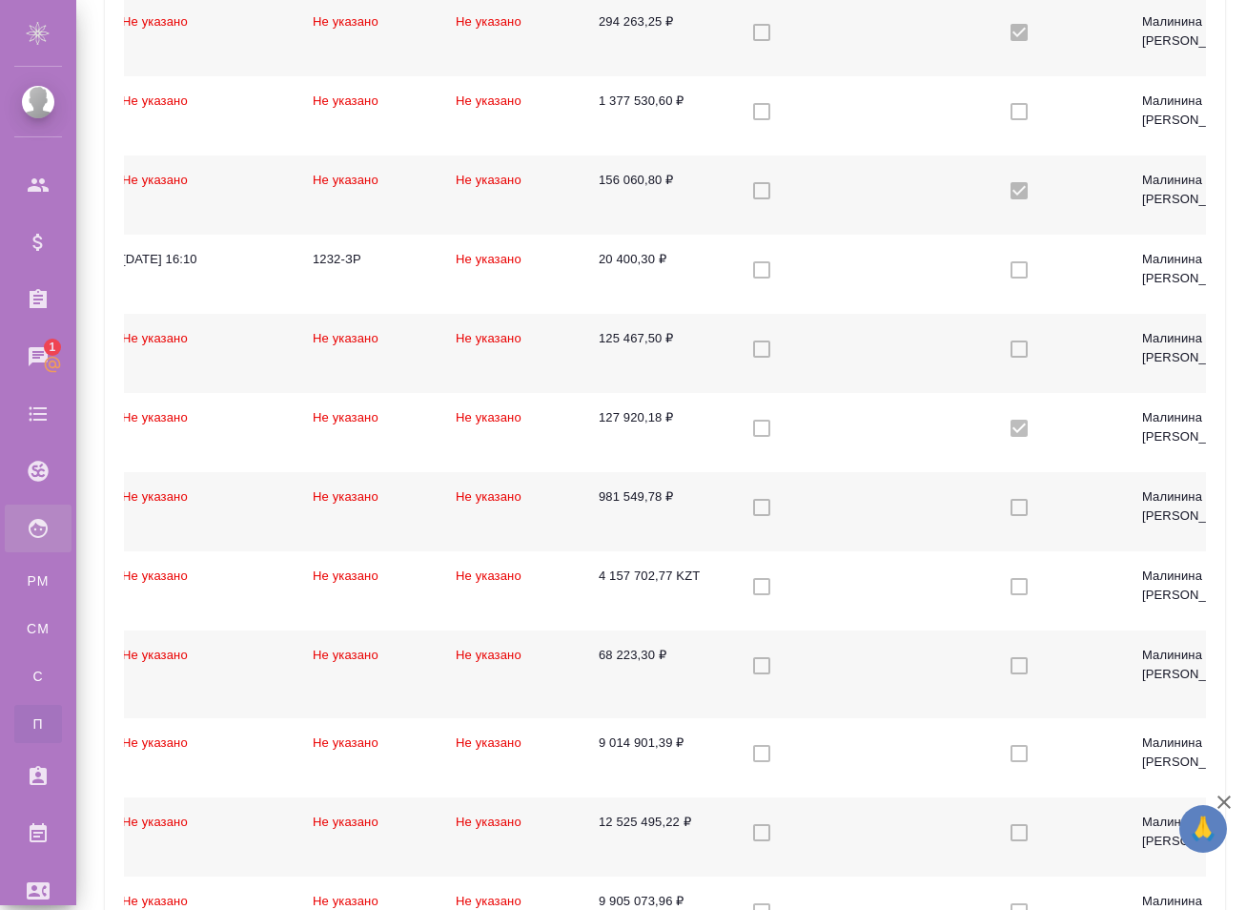
scroll to position [681, 0]
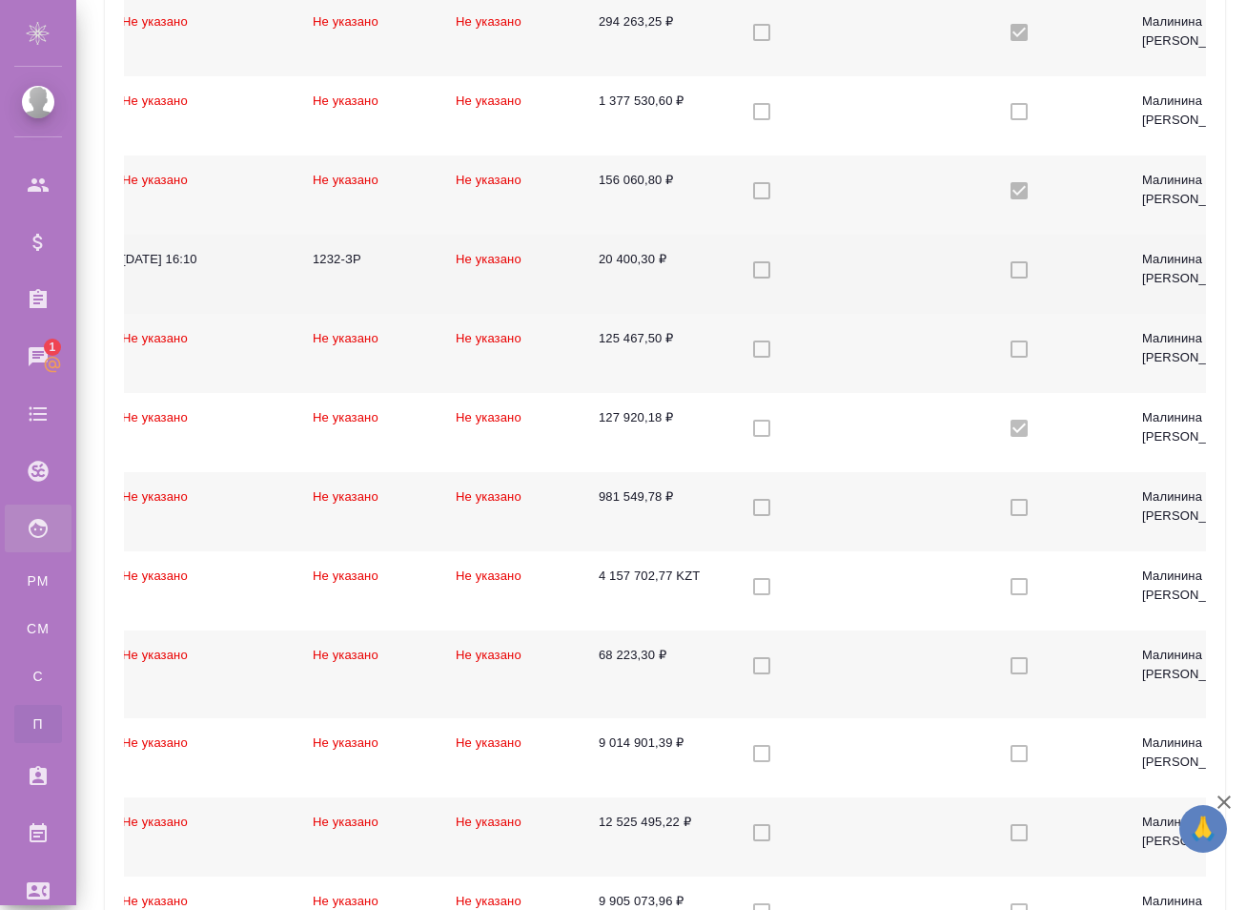
click at [399, 294] on td "1232-ЗР" at bounding box center [369, 274] width 143 height 79
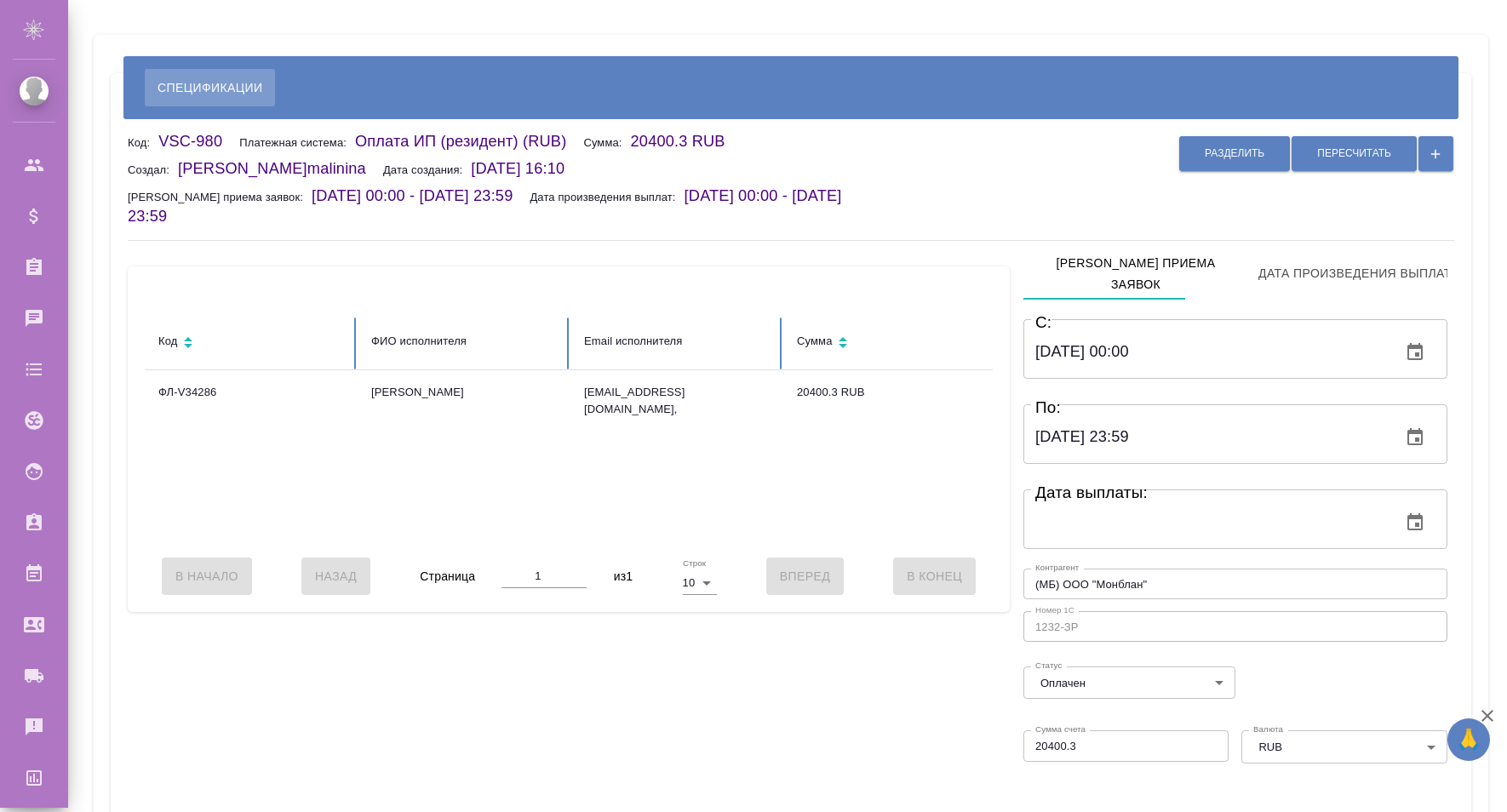
click at [981, 213] on div "Разделить Пересчитать" at bounding box center [1178, 179] width 553 height 95
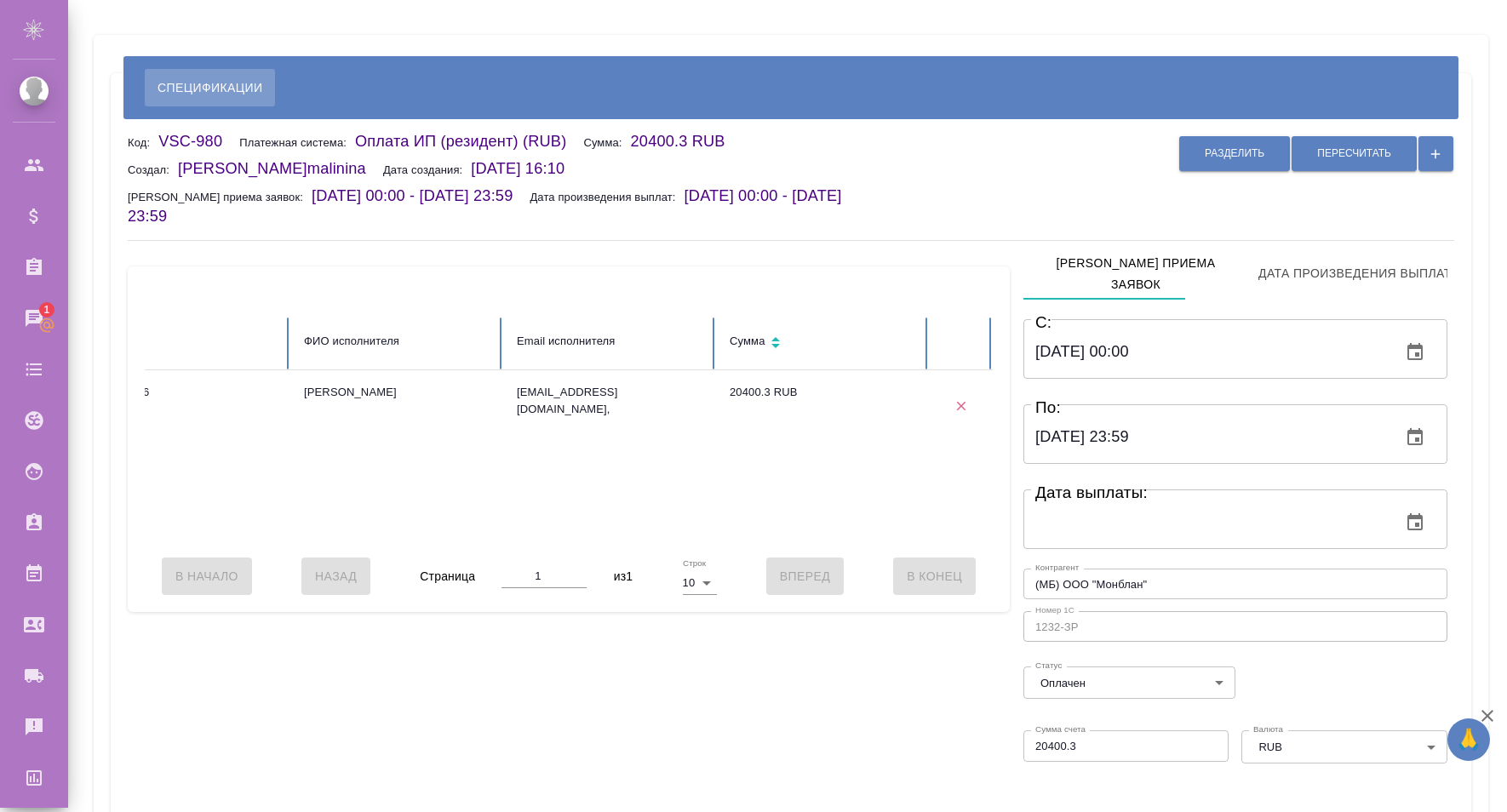
scroll to position [219, 0]
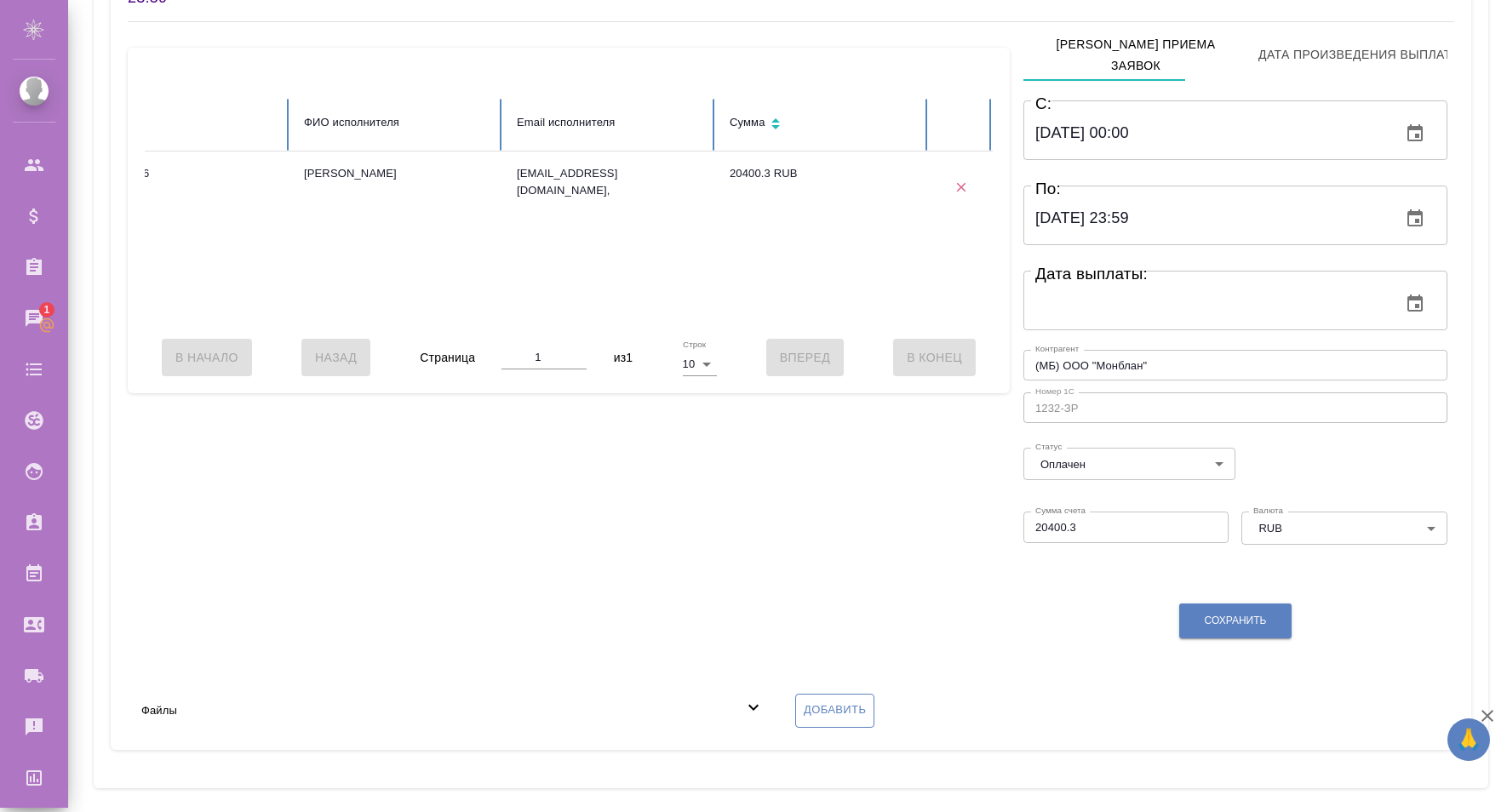
click at [828, 700] on span "Добавить" at bounding box center [835, 710] width 62 height 20
click at [0, 0] on input "Добавить" at bounding box center [0, 0] width 0 height 0
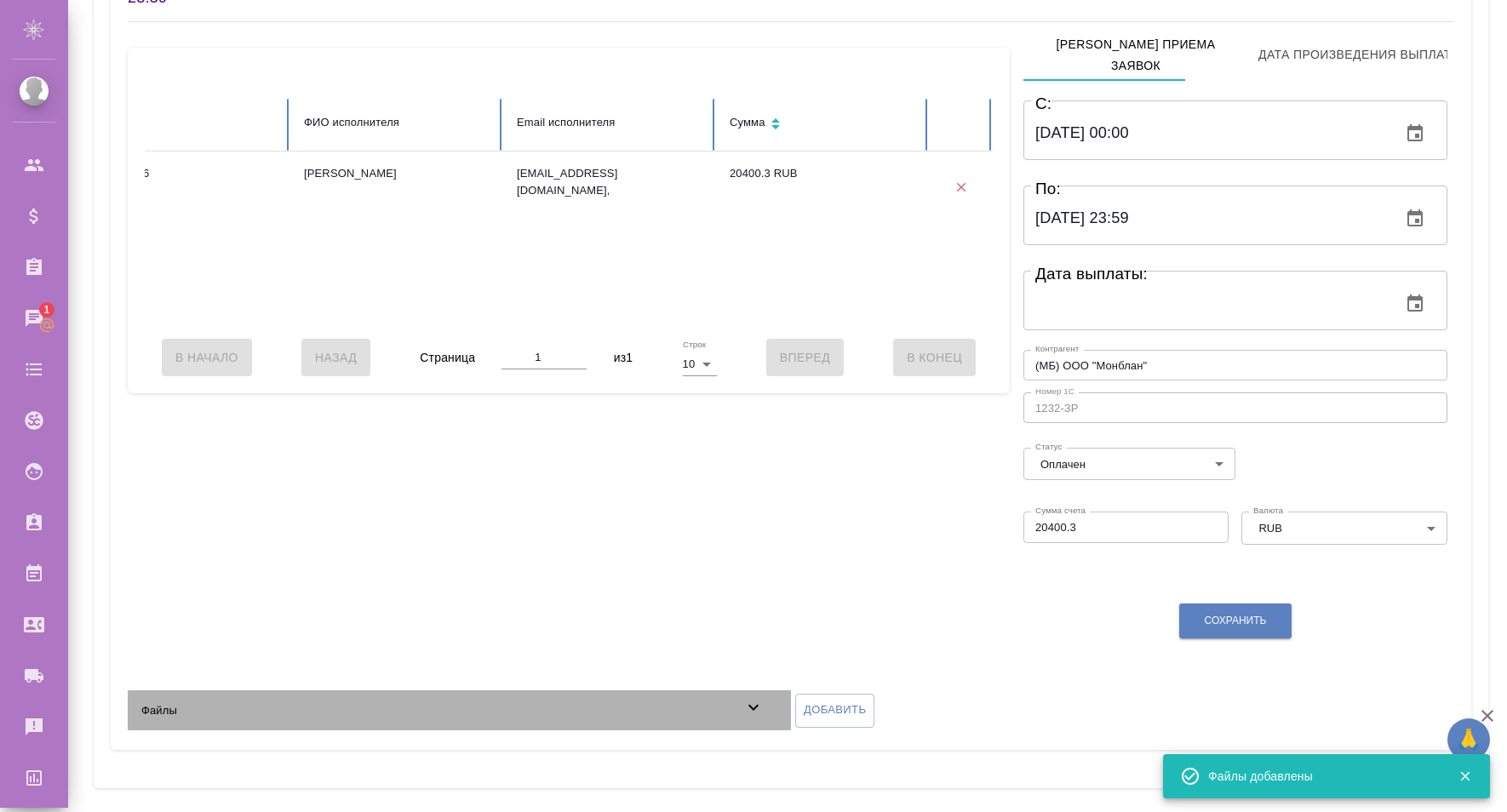
click at [744, 697] on icon at bounding box center [754, 707] width 21 height 21
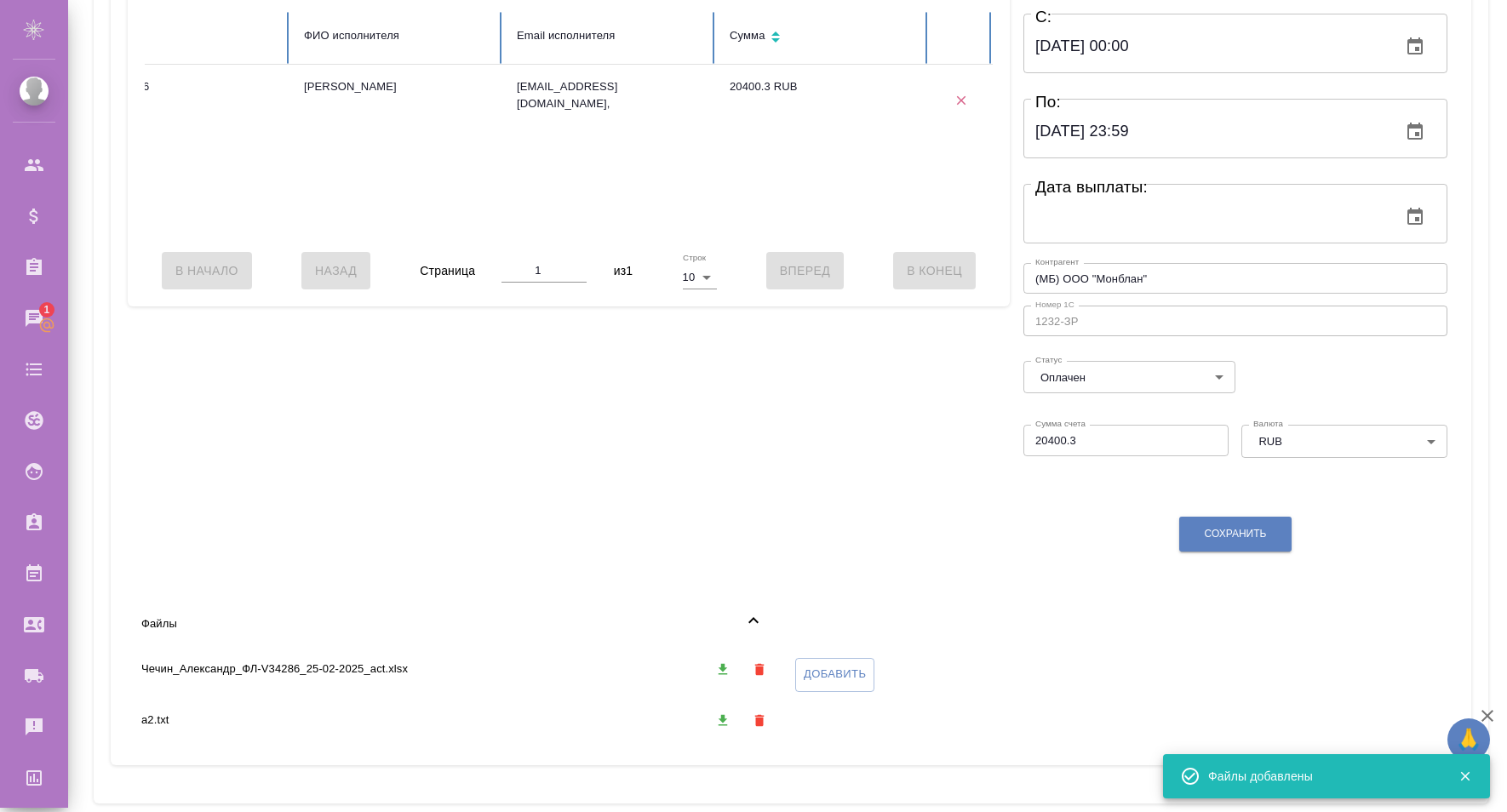
scroll to position [321, 0]
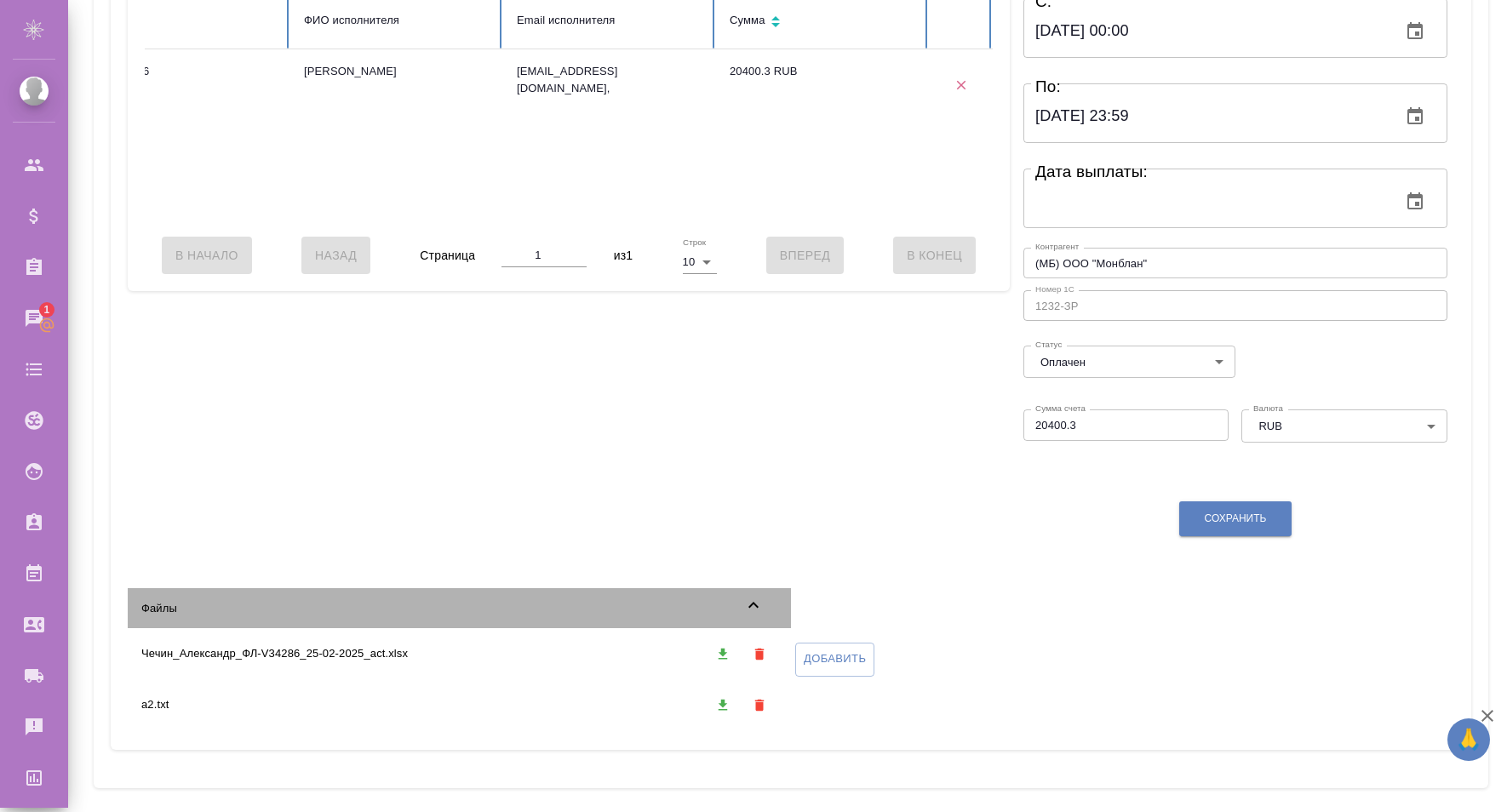
click at [754, 599] on icon at bounding box center [754, 605] width 21 height 21
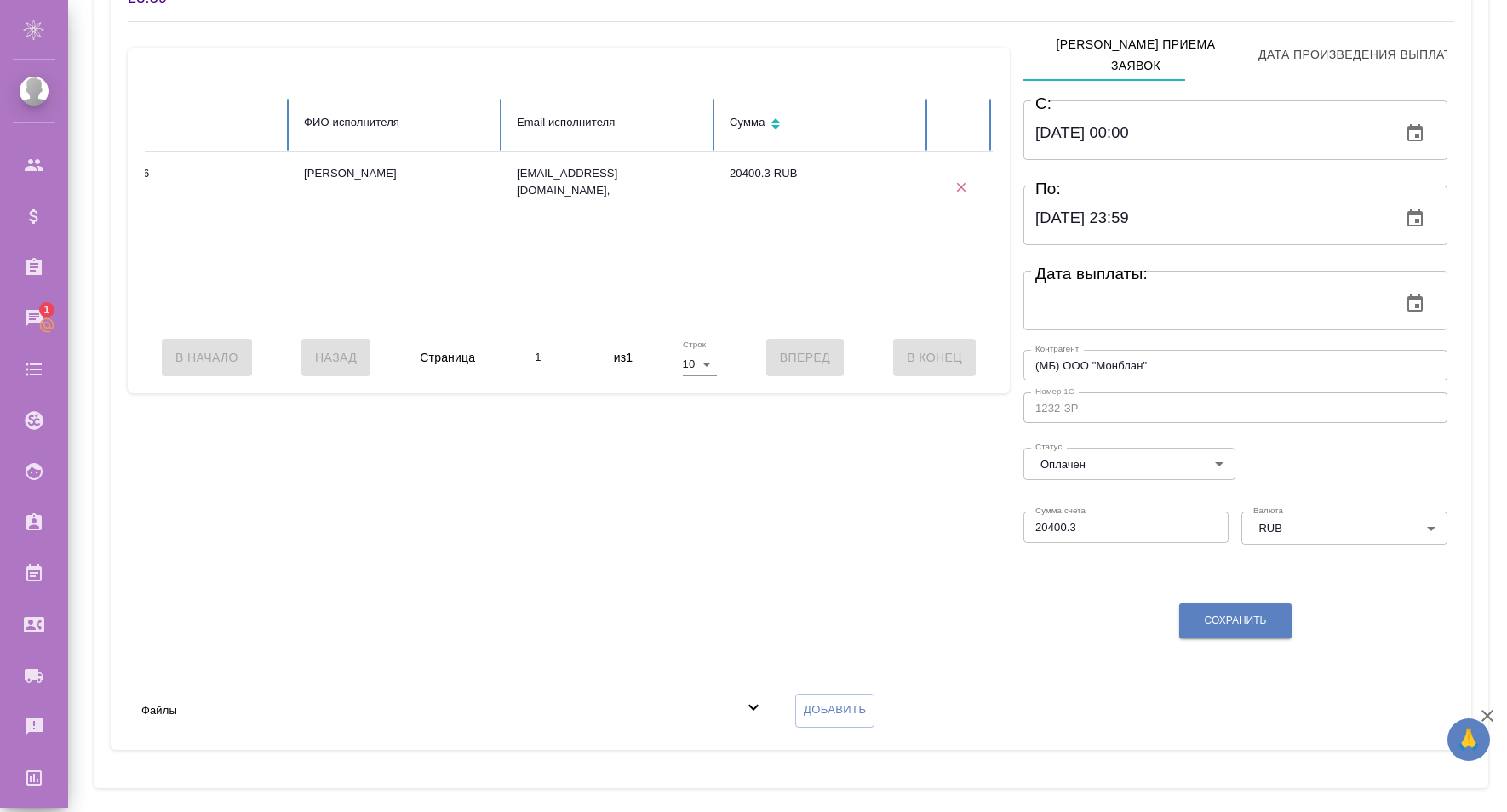
scroll to position [0, 0]
